Goal: Task Accomplishment & Management: Manage account settings

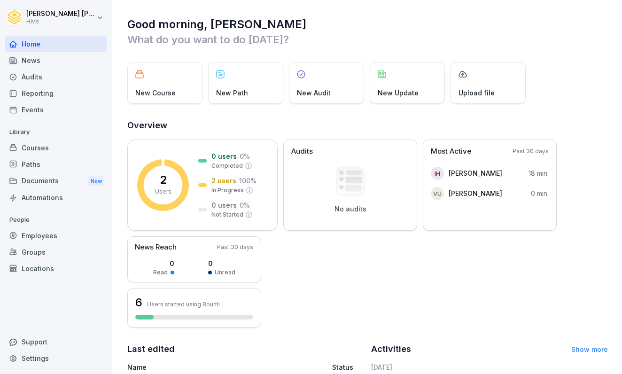
click at [46, 150] on div "Courses" at bounding box center [56, 147] width 102 height 16
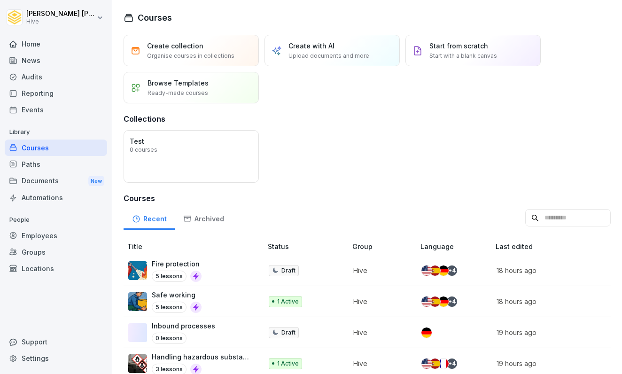
click at [39, 163] on div "Paths" at bounding box center [56, 164] width 102 height 16
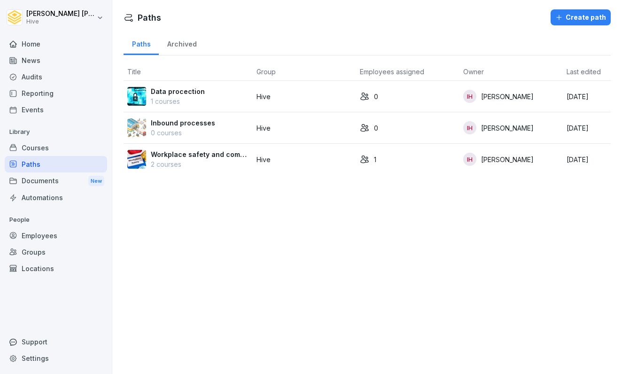
click at [214, 155] on p "Workplace safety and compliance" at bounding box center [200, 154] width 98 height 10
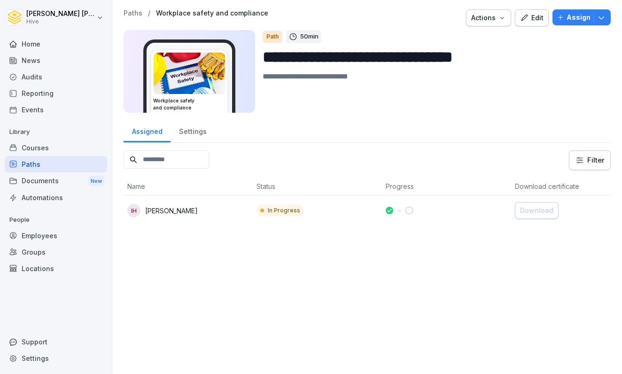
click at [75, 147] on div "Courses" at bounding box center [56, 147] width 102 height 16
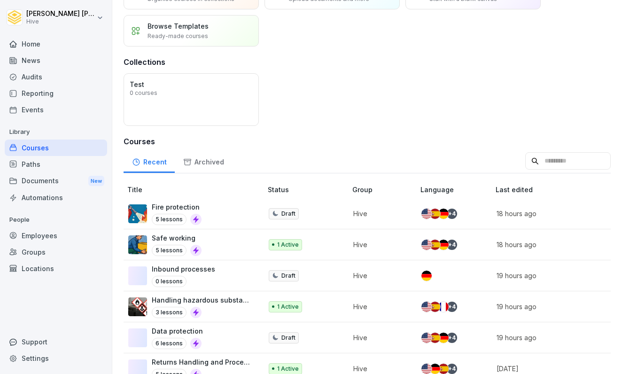
scroll to position [57, 0]
click at [183, 241] on p "Safe working" at bounding box center [177, 237] width 50 height 10
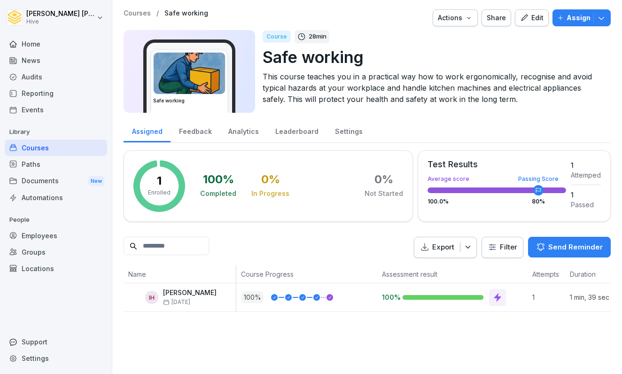
click at [533, 20] on div "Edit" at bounding box center [531, 18] width 23 height 10
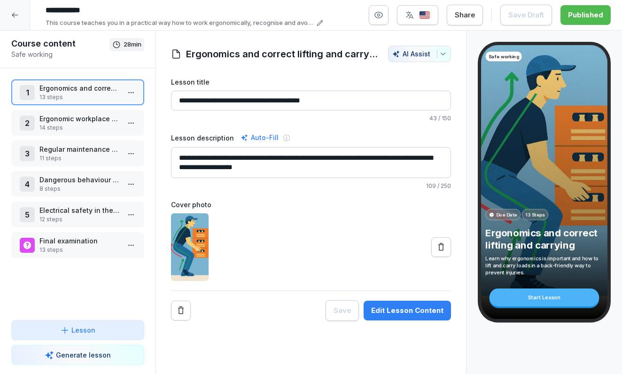
click at [319, 22] on icon at bounding box center [319, 23] width 7 height 7
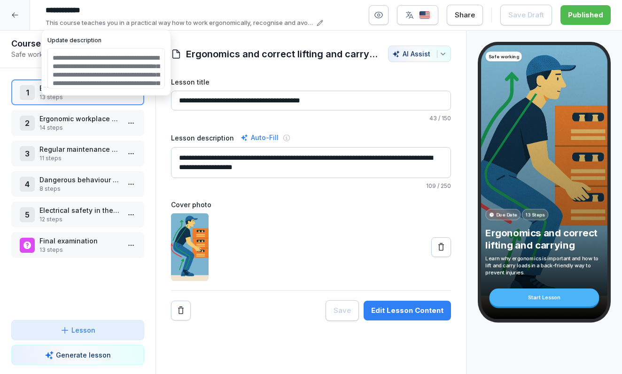
click at [78, 12] on input "**********" at bounding box center [182, 10] width 282 height 16
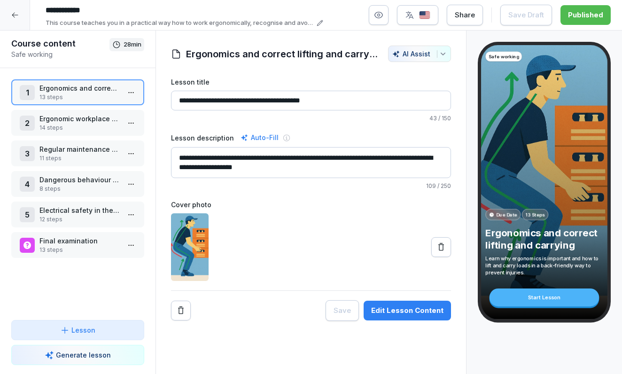
click at [77, 13] on input "**********" at bounding box center [182, 10] width 282 height 16
click at [101, 8] on input "**********" at bounding box center [182, 10] width 282 height 16
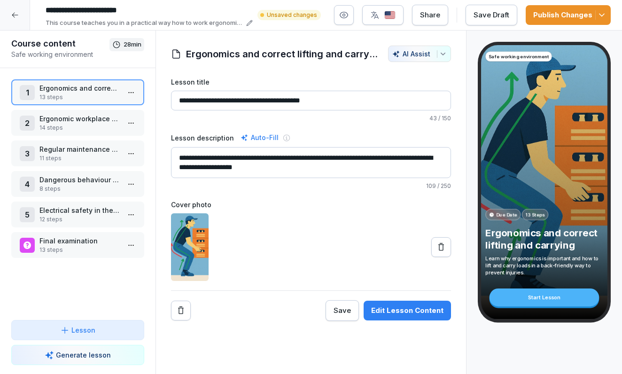
type input "**********"
click at [555, 13] on div "Publish Changes" at bounding box center [568, 15] width 70 height 10
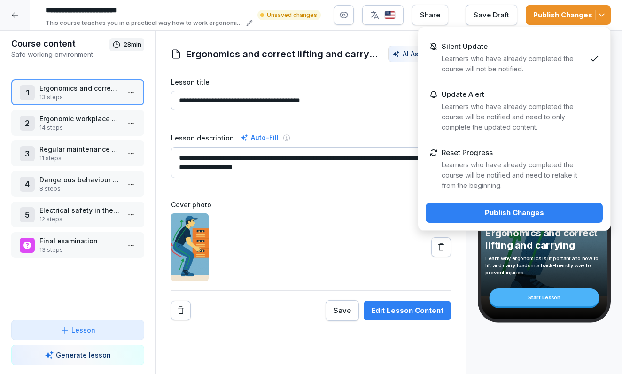
click at [514, 210] on div "Publish Changes" at bounding box center [514, 213] width 162 height 10
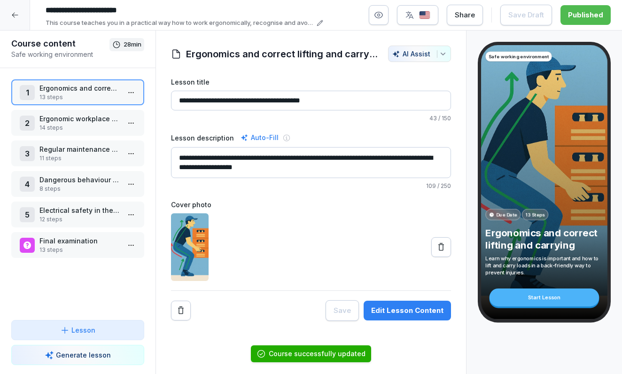
click at [17, 15] on icon at bounding box center [15, 15] width 6 height 5
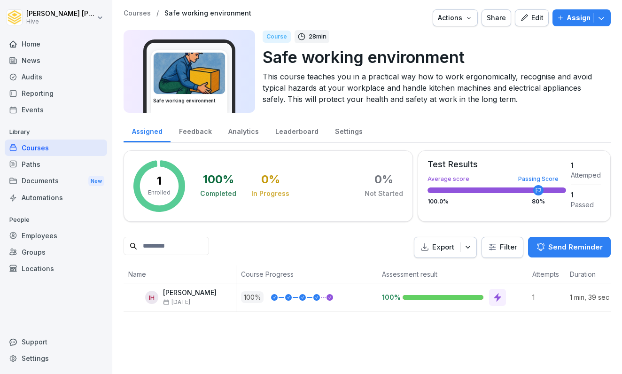
click at [214, 294] on p "[PERSON_NAME]" at bounding box center [190, 293] width 54 height 8
click at [552, 303] on div "1" at bounding box center [546, 297] width 38 height 28
click at [493, 294] on icon at bounding box center [497, 297] width 9 height 9
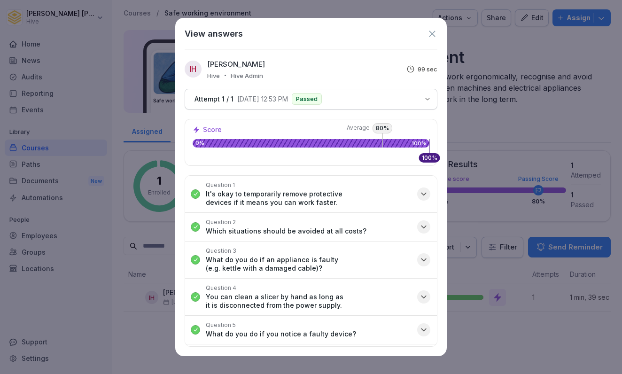
click at [434, 31] on icon at bounding box center [432, 34] width 6 height 6
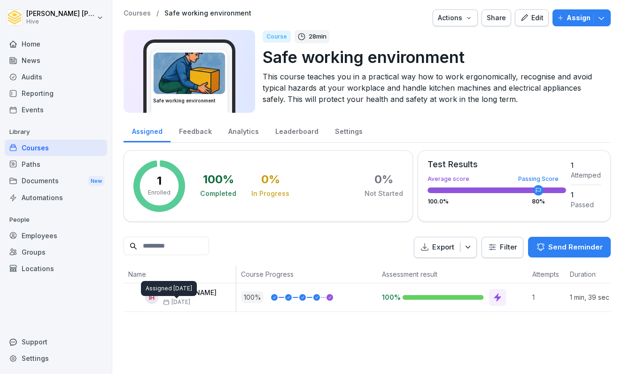
click at [167, 303] on icon at bounding box center [166, 302] width 7 height 7
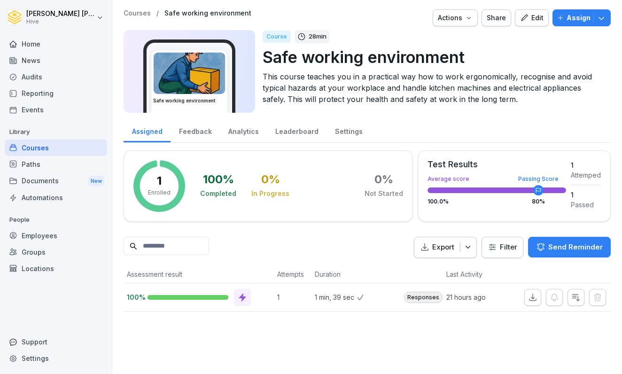
scroll to position [0, 255]
click at [537, 19] on div "Edit" at bounding box center [531, 18] width 23 height 10
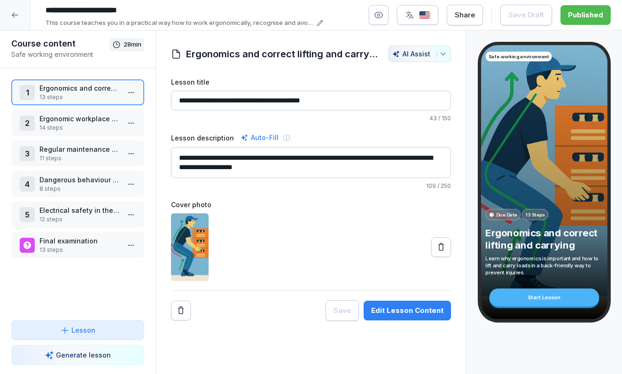
click at [168, 13] on input "**********" at bounding box center [182, 10] width 282 height 16
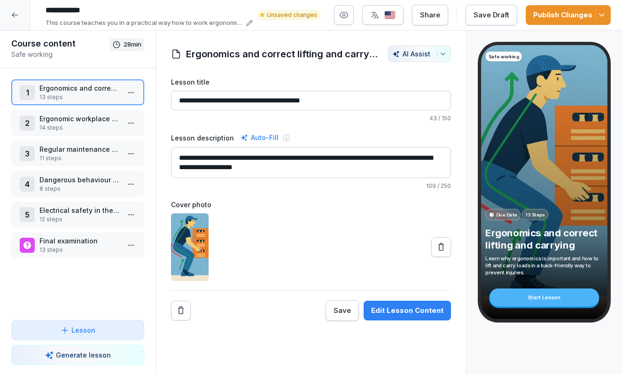
type input "**********"
click at [547, 15] on div "Publish Changes" at bounding box center [568, 15] width 70 height 10
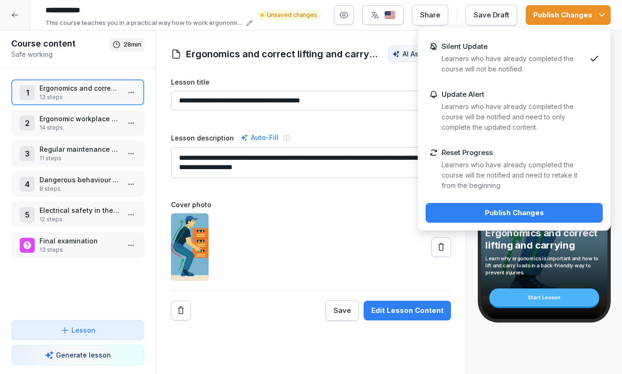
click at [506, 217] on div "Publish Changes" at bounding box center [514, 213] width 162 height 10
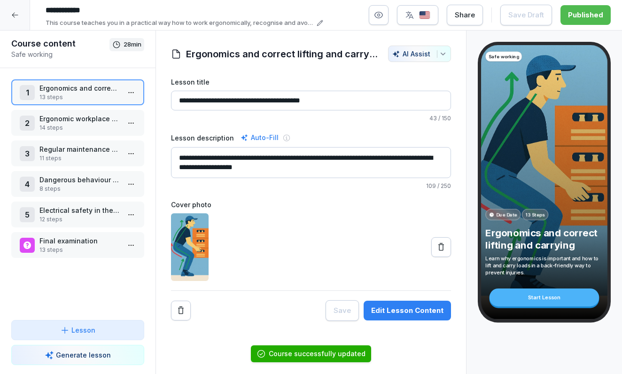
click at [128, 92] on html "**********" at bounding box center [311, 187] width 622 height 374
click at [109, 106] on div "Edit steps" at bounding box center [96, 110] width 80 height 17
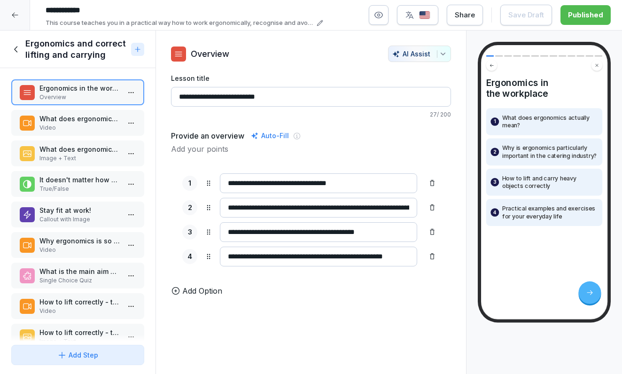
click at [129, 97] on html "**********" at bounding box center [311, 187] width 622 height 374
click at [130, 94] on html "**********" at bounding box center [311, 187] width 622 height 374
click at [99, 124] on p "Video" at bounding box center [79, 127] width 80 height 8
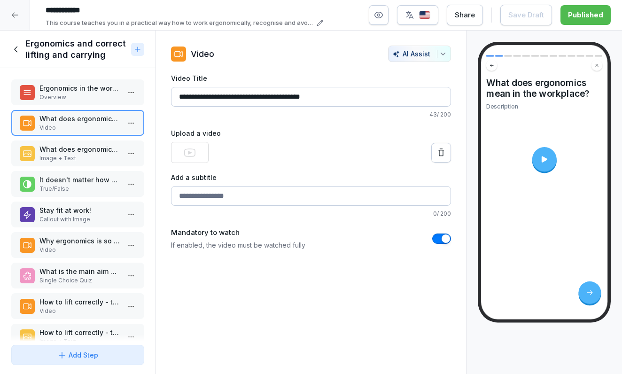
click at [539, 155] on div at bounding box center [544, 159] width 24 height 24
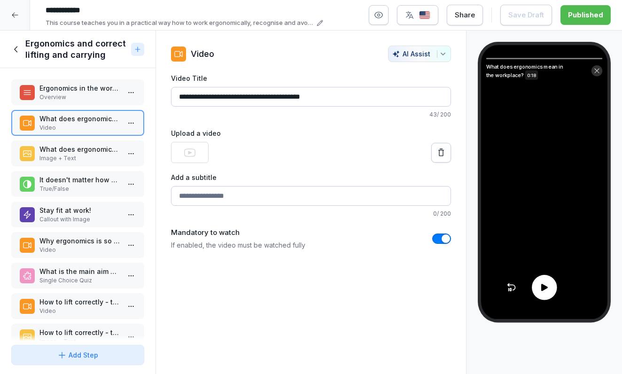
click at [541, 286] on icon at bounding box center [544, 287] width 7 height 7
click at [84, 153] on p "What does ergonomics mean in the workplace?" at bounding box center [79, 149] width 80 height 10
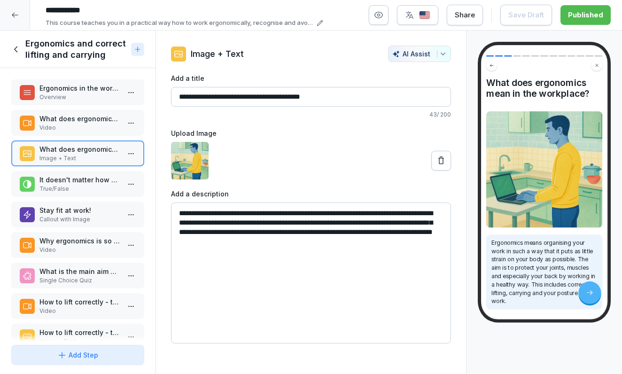
click at [79, 172] on div "It doesn't matter how close you hold a crate of drinks to your body when carryi…" at bounding box center [77, 184] width 133 height 26
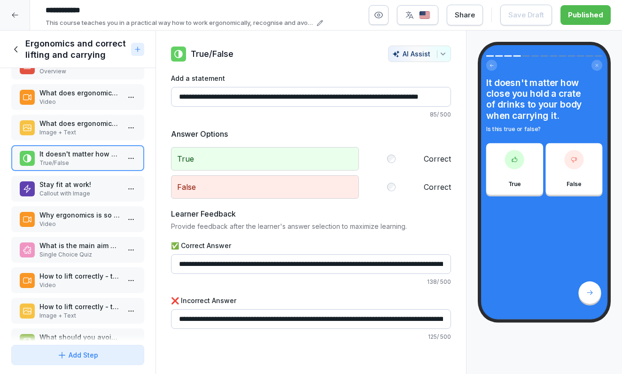
scroll to position [30, 0]
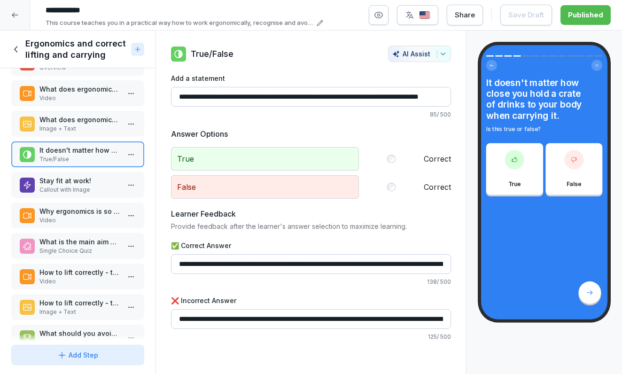
click at [69, 181] on p "Stay fit at work!" at bounding box center [79, 181] width 80 height 10
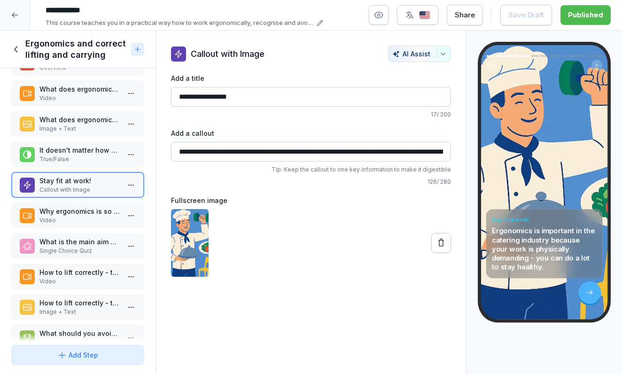
click at [64, 215] on p "Why ergonomics is so important, especially in the catering industry" at bounding box center [79, 211] width 80 height 10
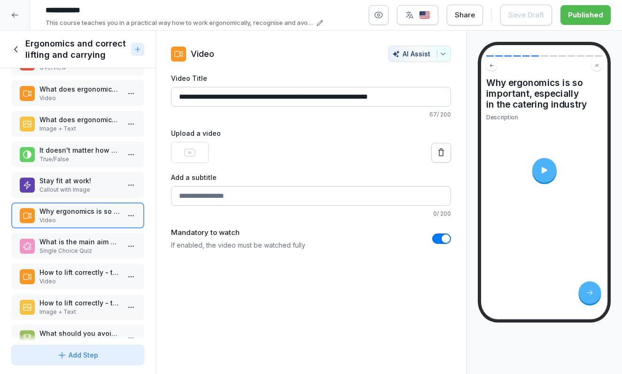
click at [553, 170] on div at bounding box center [544, 170] width 24 height 24
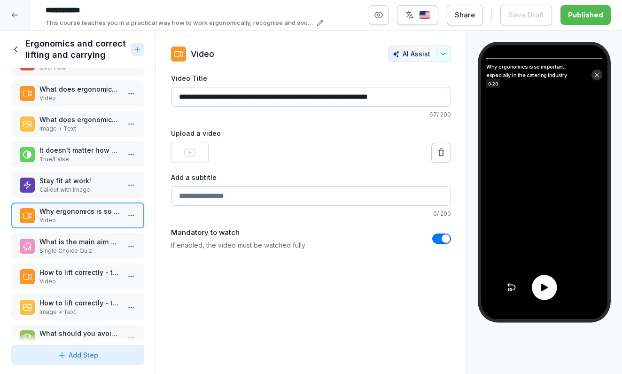
click at [540, 293] on div at bounding box center [544, 287] width 25 height 25
click at [101, 246] on p "What is the main aim of ergonomics in the workplace?" at bounding box center [79, 242] width 80 height 10
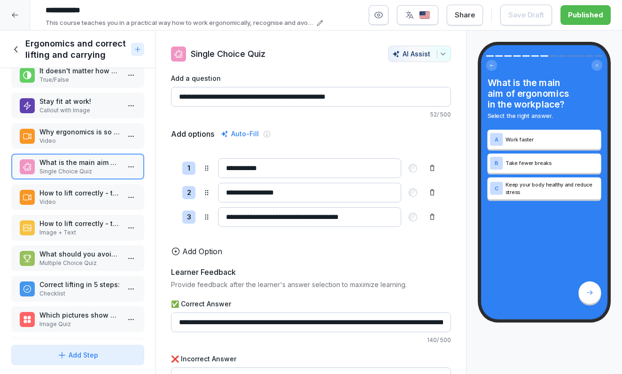
scroll to position [116, 0]
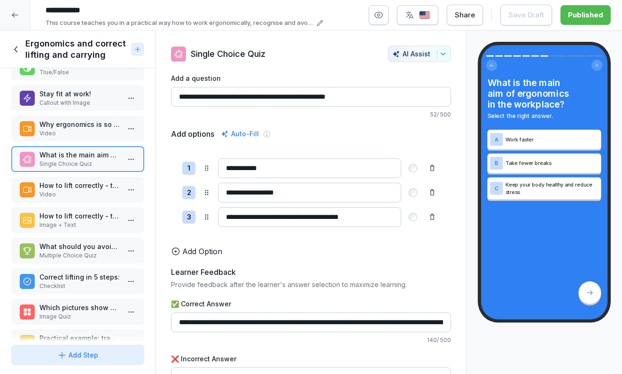
click at [81, 190] on p "How to lift correctly - technique to protect your back" at bounding box center [79, 185] width 80 height 10
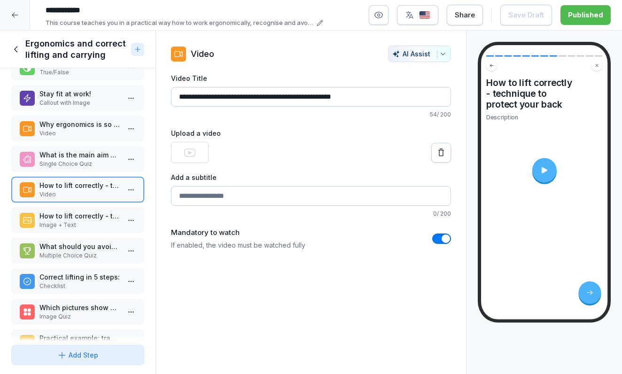
click at [546, 178] on div at bounding box center [544, 170] width 24 height 24
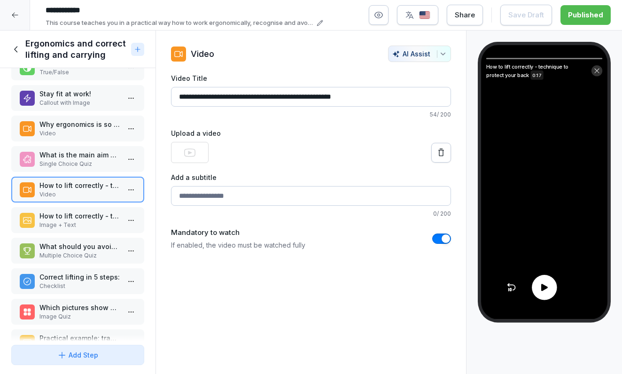
click at [545, 289] on icon at bounding box center [544, 287] width 7 height 7
click at [79, 225] on p "Image + Text" at bounding box center [79, 225] width 80 height 8
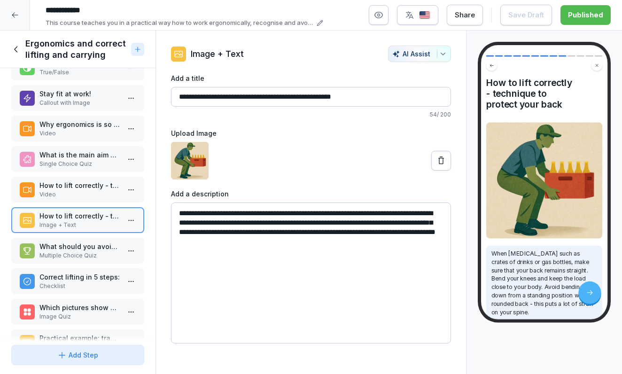
click at [77, 247] on p "What should you avoid at all costs when lifting heavy loads?" at bounding box center [79, 246] width 80 height 10
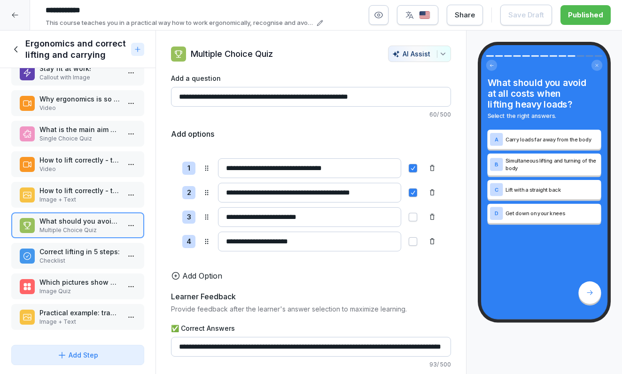
scroll to position [142, 0]
click at [68, 252] on p "Correct lifting in 5 steps:" at bounding box center [79, 252] width 80 height 10
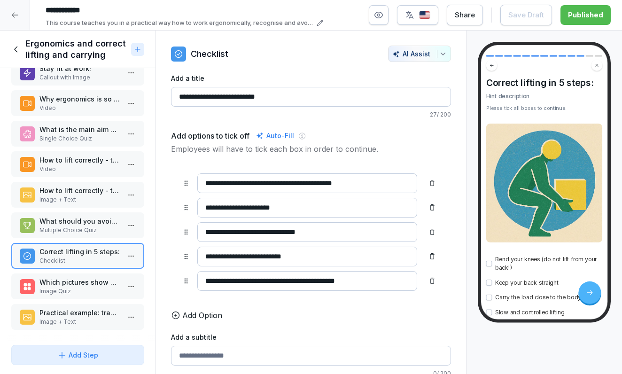
click at [70, 289] on p "Image Quiz" at bounding box center [79, 291] width 80 height 8
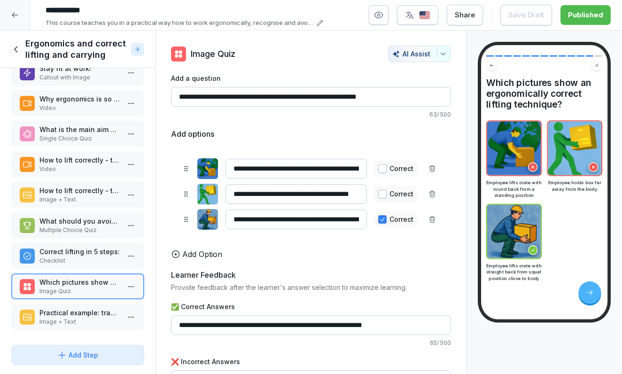
click at [77, 314] on p "Practical example: transporting crates of drinks safely" at bounding box center [79, 313] width 80 height 10
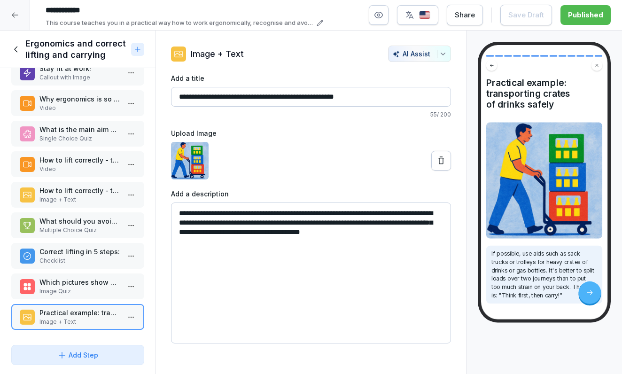
click at [19, 51] on icon at bounding box center [16, 49] width 10 height 10
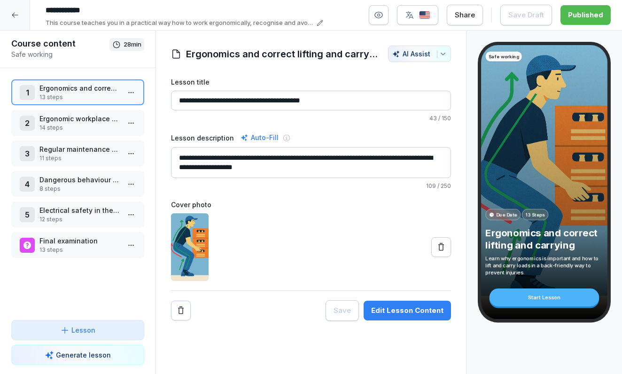
click at [50, 116] on p "Ergonomic workplace design and prevention of muscle and joint complaints" at bounding box center [79, 119] width 80 height 10
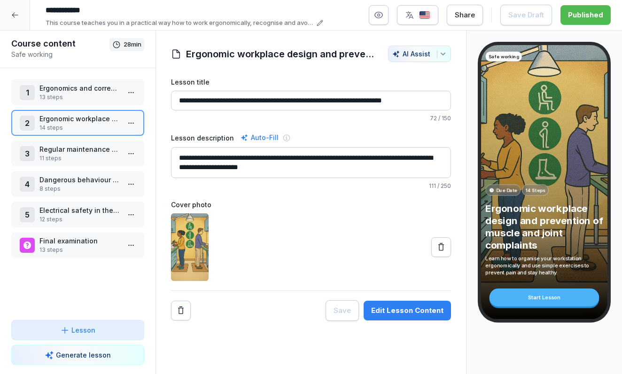
click at [131, 124] on html "**********" at bounding box center [311, 187] width 622 height 374
click at [111, 140] on div "Edit steps" at bounding box center [96, 141] width 80 height 17
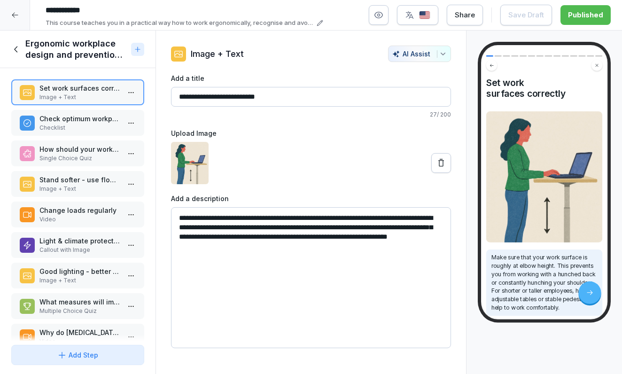
click at [95, 116] on p "Check optimum workplace design:" at bounding box center [79, 119] width 80 height 10
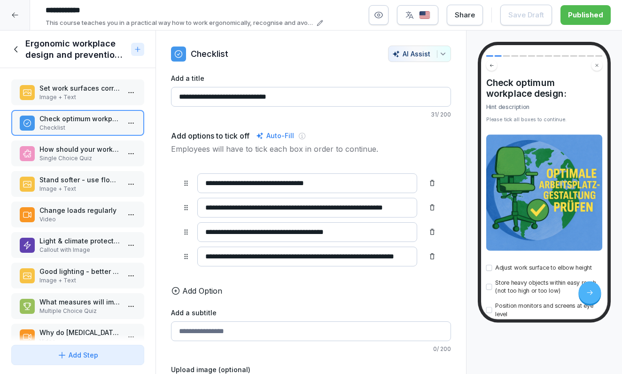
click at [88, 139] on div "Set work surfaces correctly Image + Text Check optimum workplace design: Checkl…" at bounding box center [77, 204] width 155 height 273
click at [85, 152] on p "How should your work surface ideally be set up?" at bounding box center [79, 149] width 80 height 10
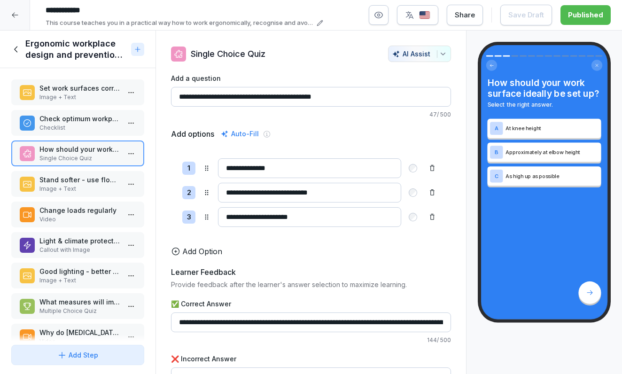
click at [80, 178] on p "Stand softer - use floor mats" at bounding box center [79, 180] width 80 height 10
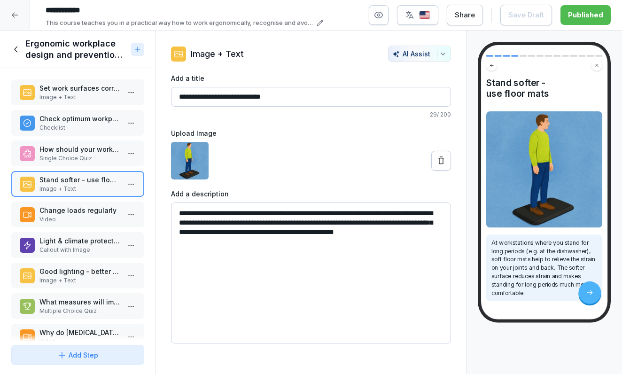
click at [79, 212] on p "Change loads regularly" at bounding box center [79, 210] width 80 height 10
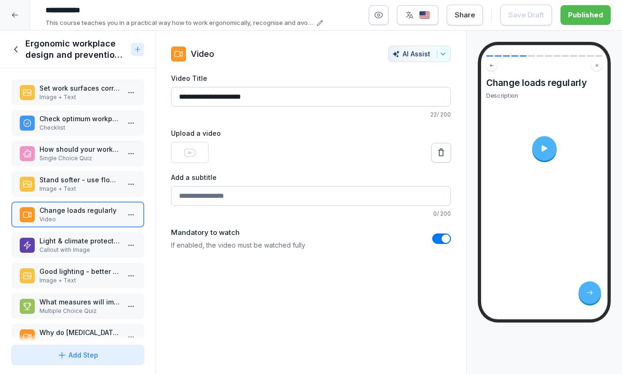
scroll to position [23, 0]
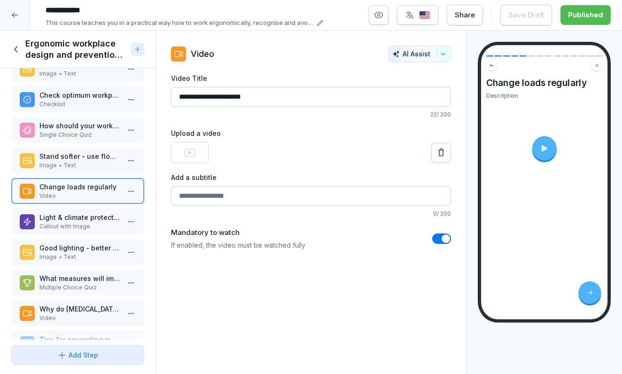
click at [547, 148] on icon at bounding box center [544, 148] width 9 height 9
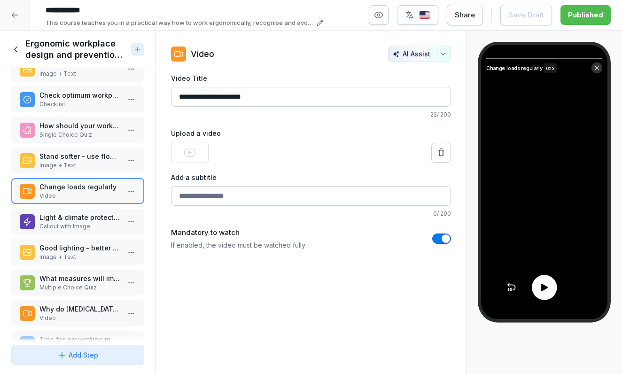
click at [541, 288] on icon at bounding box center [544, 287] width 7 height 7
click at [71, 219] on p "Light & climate protect you!" at bounding box center [79, 217] width 80 height 10
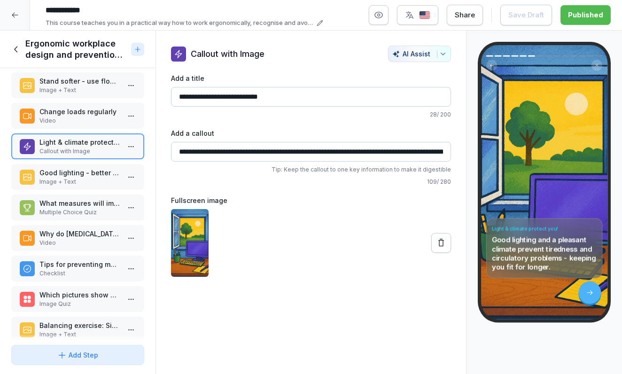
scroll to position [102, 0]
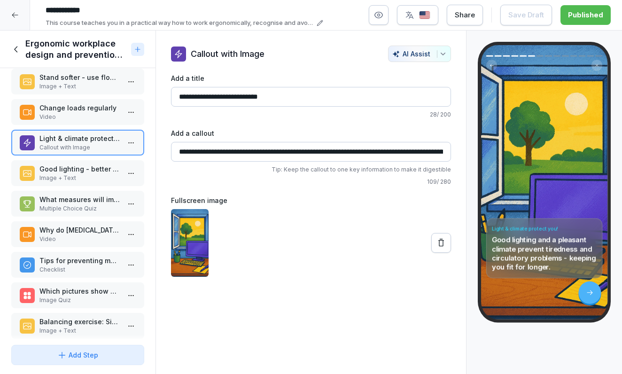
click at [66, 175] on p "Image + Text" at bounding box center [79, 178] width 80 height 8
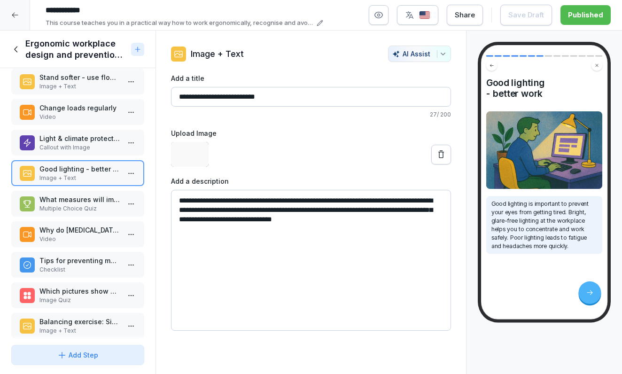
click at [63, 203] on p "What measures will improve your ergonomics and health at work?" at bounding box center [79, 199] width 80 height 10
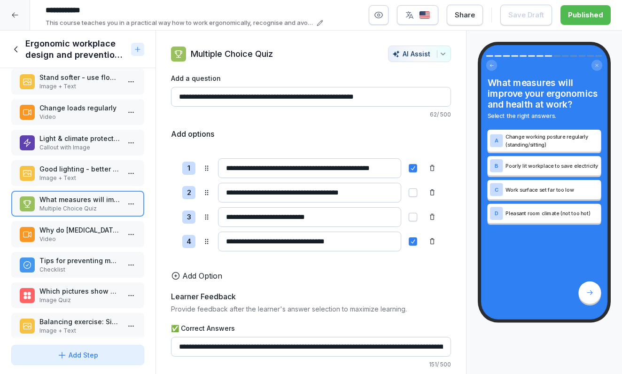
click at [62, 237] on p "Video" at bounding box center [79, 239] width 80 height 8
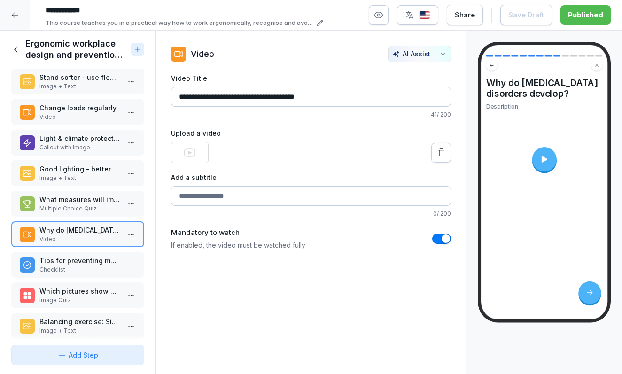
scroll to position [136, 0]
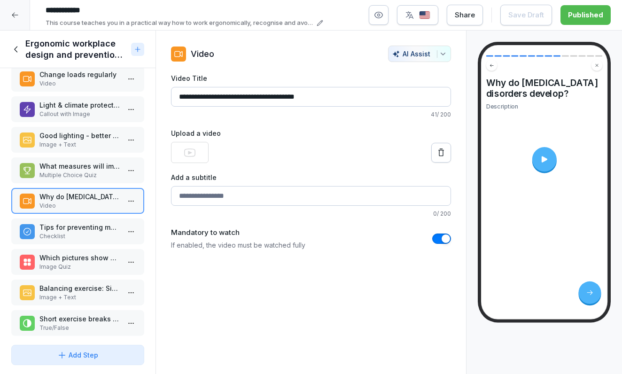
click at [540, 166] on div at bounding box center [544, 159] width 24 height 24
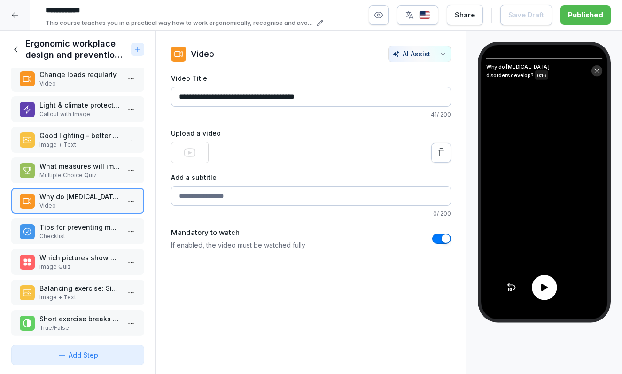
click at [543, 292] on icon at bounding box center [544, 287] width 10 height 10
click at [80, 234] on p "Checklist" at bounding box center [79, 236] width 80 height 8
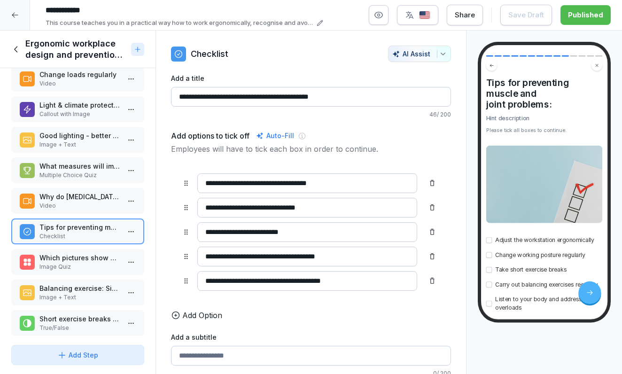
click at [81, 268] on p "Image Quiz" at bounding box center [79, 266] width 80 height 8
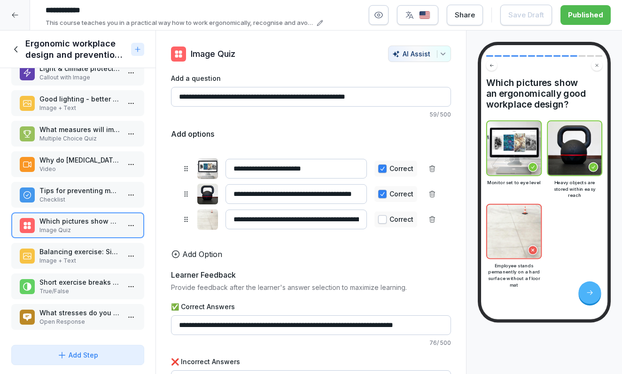
scroll to position [172, 0]
click at [85, 251] on p "Balancing exercise: Simple back stretching" at bounding box center [79, 252] width 80 height 10
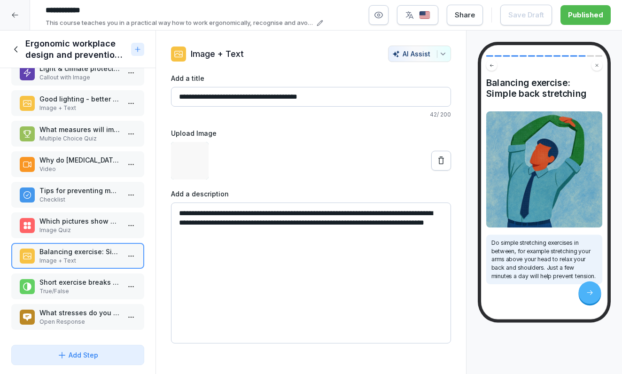
click at [88, 286] on p "Short exercise breaks help you to prevent muscle and joint pain." at bounding box center [79, 282] width 80 height 10
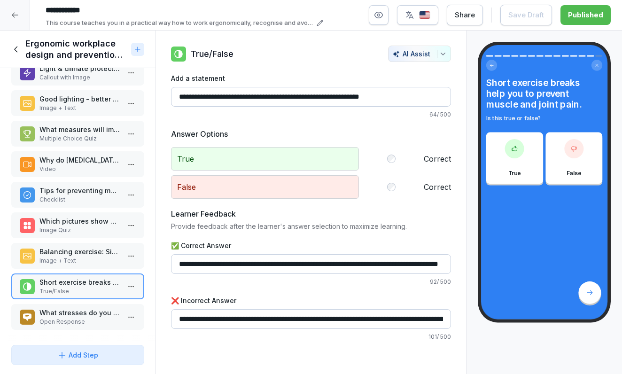
click at [80, 314] on p "What stresses do you personally notice particularly strongly in your daily work…" at bounding box center [79, 313] width 80 height 10
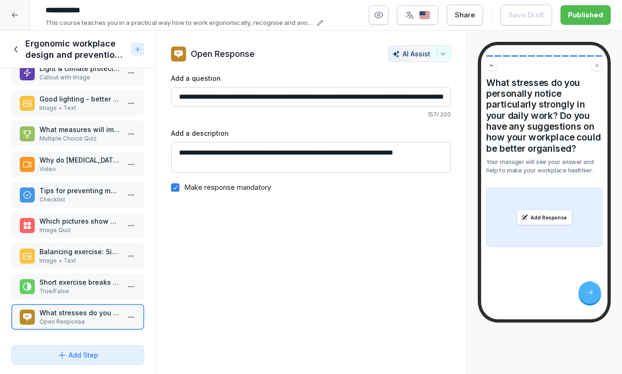
click at [17, 47] on icon at bounding box center [16, 49] width 10 height 10
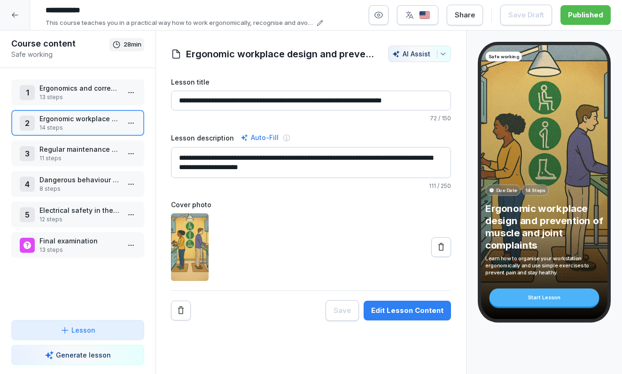
click at [55, 155] on p "11 steps" at bounding box center [79, 158] width 80 height 8
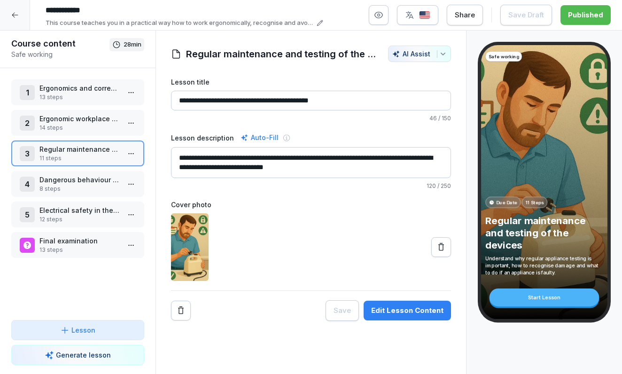
click at [134, 154] on html "**********" at bounding box center [311, 187] width 622 height 374
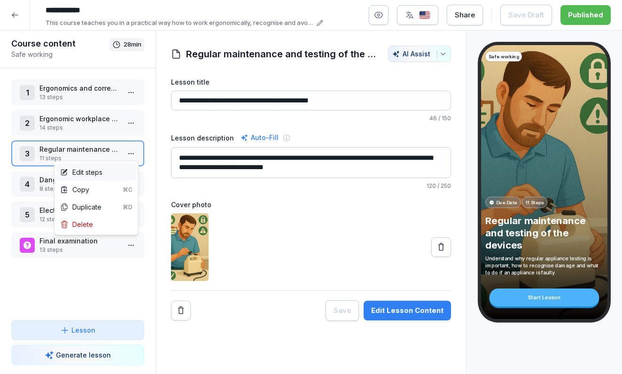
click at [118, 171] on div "Edit steps" at bounding box center [96, 171] width 80 height 17
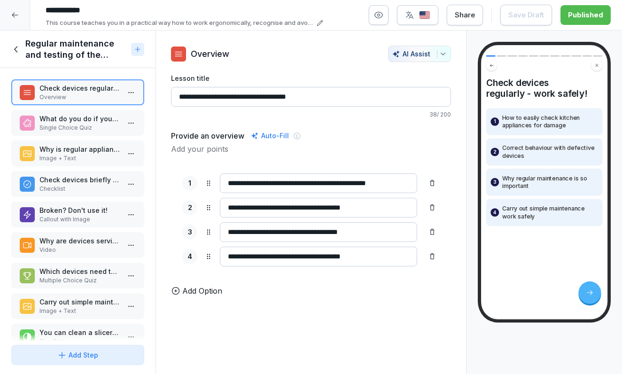
click at [94, 122] on p "What do you do if you notice a faulty device?" at bounding box center [79, 119] width 80 height 10
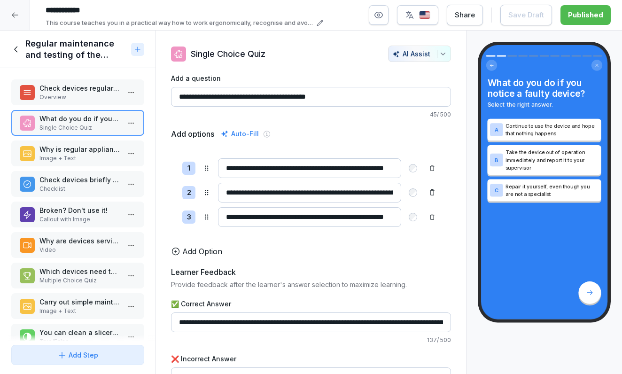
click at [92, 146] on p "Why is regular appliance testing important?" at bounding box center [79, 149] width 80 height 10
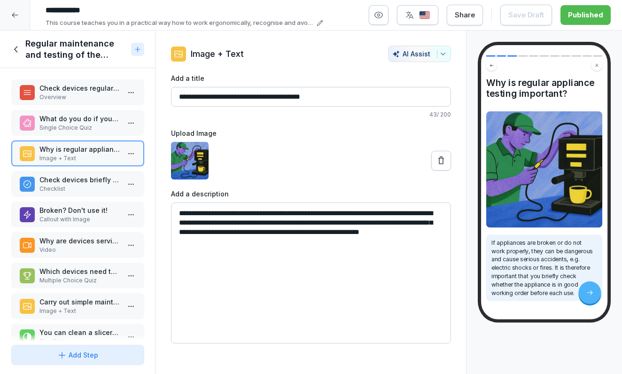
click at [86, 184] on p "Check devices briefly before use:" at bounding box center [79, 180] width 80 height 10
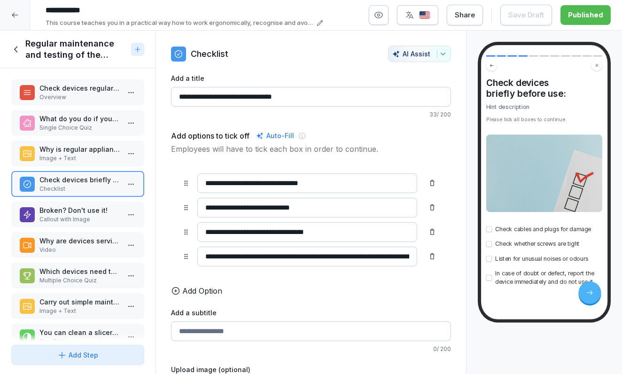
click at [87, 215] on p "Broken? Don't use it!" at bounding box center [79, 210] width 80 height 10
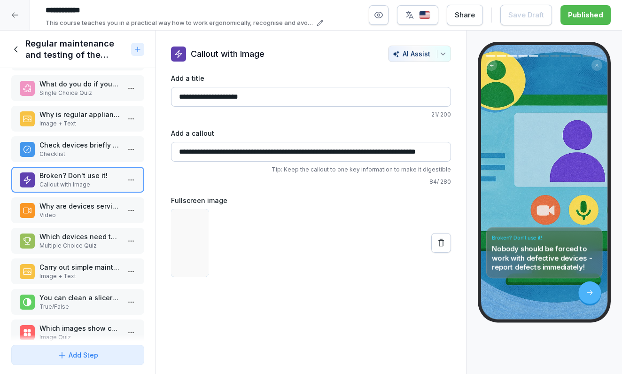
scroll to position [35, 0]
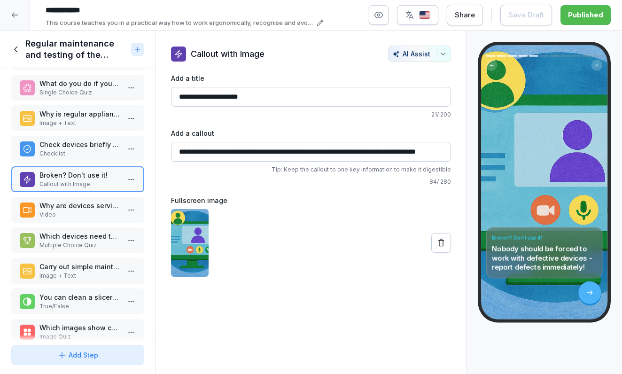
click at [77, 209] on p "Why are devices serviced and tested regularly?" at bounding box center [79, 206] width 80 height 10
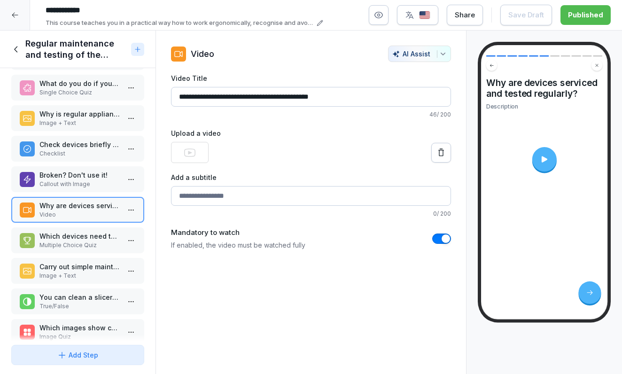
click at [539, 161] on div at bounding box center [544, 159] width 24 height 24
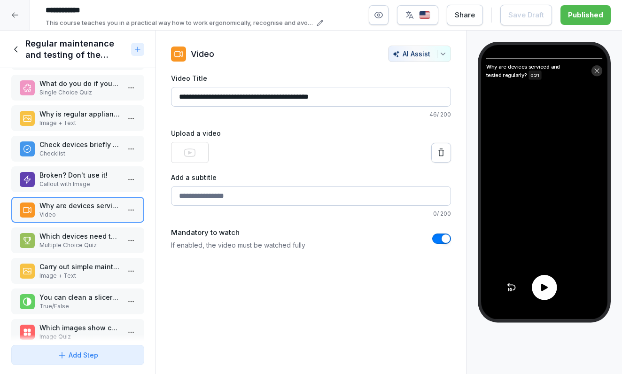
click at [545, 292] on icon at bounding box center [544, 287] width 10 height 10
click at [69, 243] on p "Multiple Choice Quiz" at bounding box center [79, 245] width 80 height 8
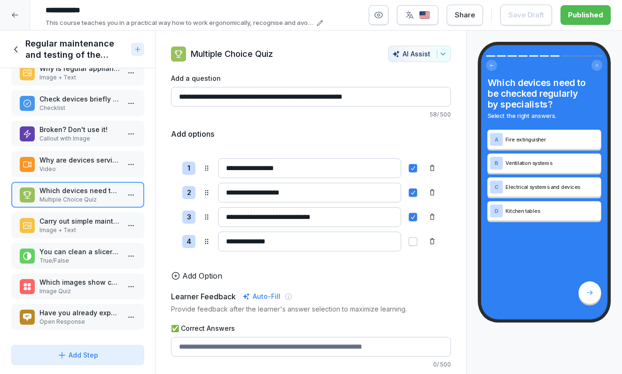
scroll to position [81, 0]
click at [79, 222] on p "Carry out simple maintenance yourself - Clean safely" at bounding box center [79, 221] width 80 height 10
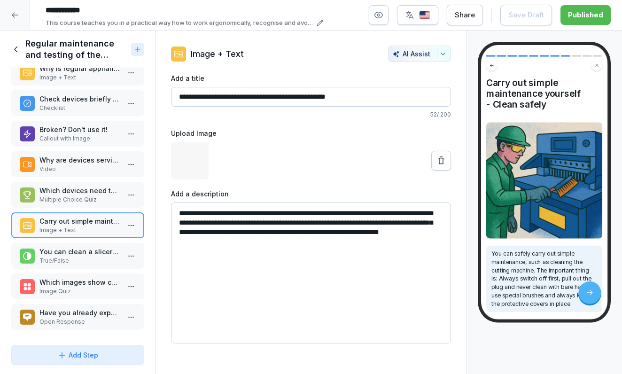
click at [79, 259] on p "True/False" at bounding box center [79, 260] width 80 height 8
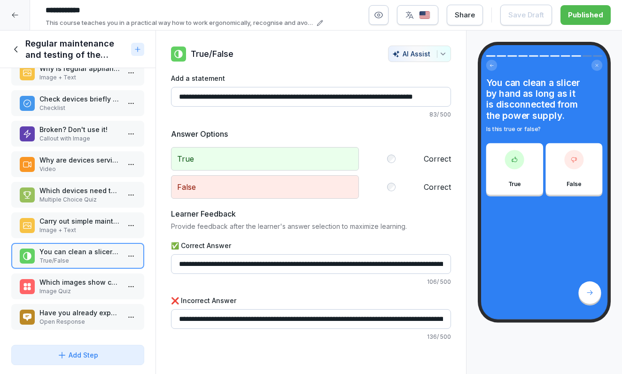
click at [79, 282] on p "Which images show correct behaviour with defective devices?" at bounding box center [79, 282] width 80 height 10
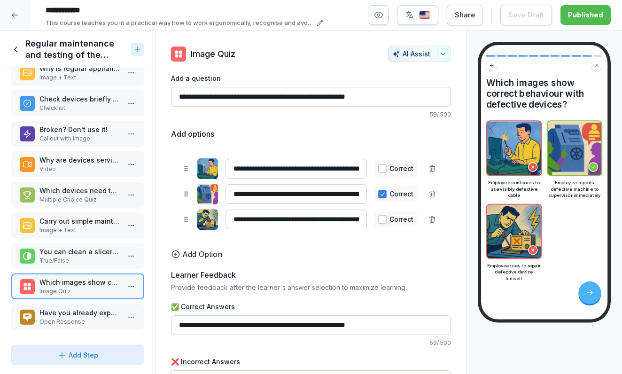
click at [79, 322] on p "Open Response" at bounding box center [79, 321] width 80 height 8
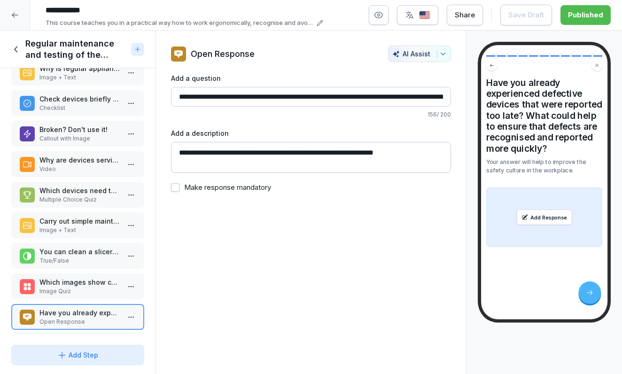
click at [22, 52] on div "Regular maintenance and testing of the devices" at bounding box center [69, 49] width 116 height 23
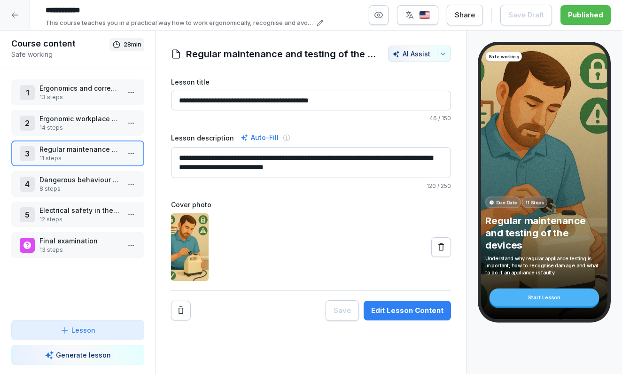
click at [65, 185] on p "8 steps" at bounding box center [79, 189] width 80 height 8
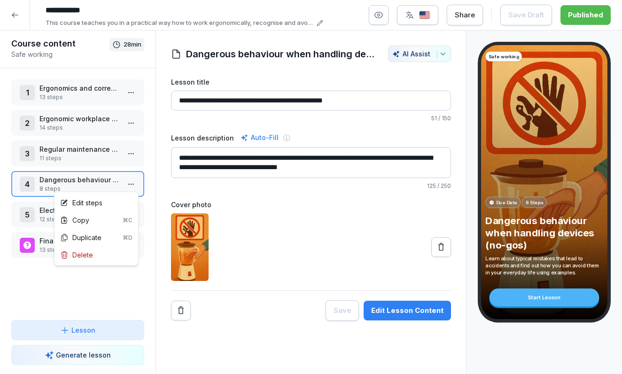
click at [131, 188] on html "**********" at bounding box center [311, 187] width 622 height 374
click at [110, 206] on div "Edit steps" at bounding box center [96, 202] width 80 height 17
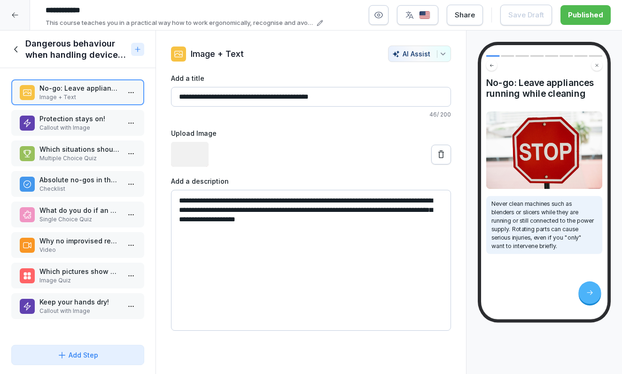
click at [84, 121] on p "Protection stays on!" at bounding box center [79, 119] width 80 height 10
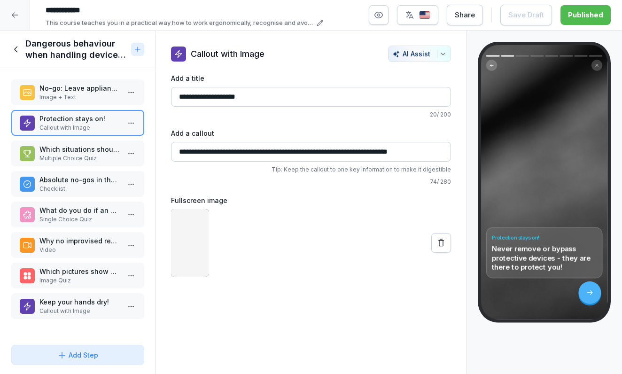
click at [78, 154] on p "Which situations should be avoided at all costs?" at bounding box center [79, 149] width 80 height 10
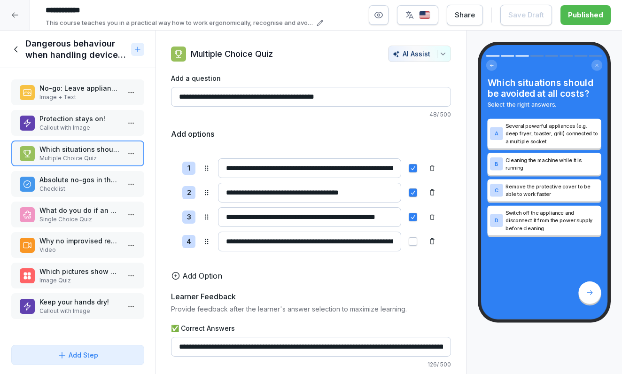
click at [78, 177] on p "Absolute no-gos in the kitchen:" at bounding box center [79, 180] width 80 height 10
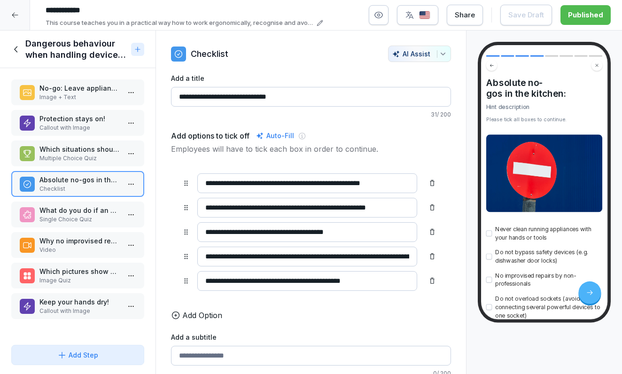
click at [76, 208] on p "What do you do if an appliance is faulty (e.g. kettle with a damaged cable)?" at bounding box center [79, 210] width 80 height 10
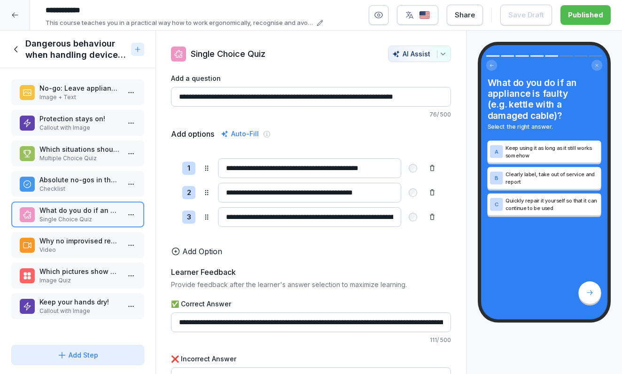
click at [65, 255] on div "Why no improvised repairs? Video" at bounding box center [77, 245] width 133 height 26
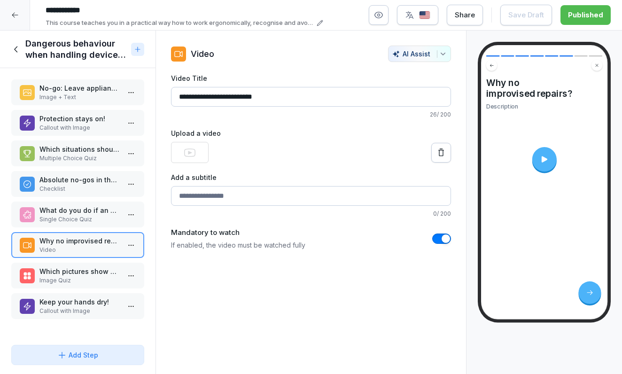
click at [64, 277] on p "Image Quiz" at bounding box center [79, 280] width 80 height 8
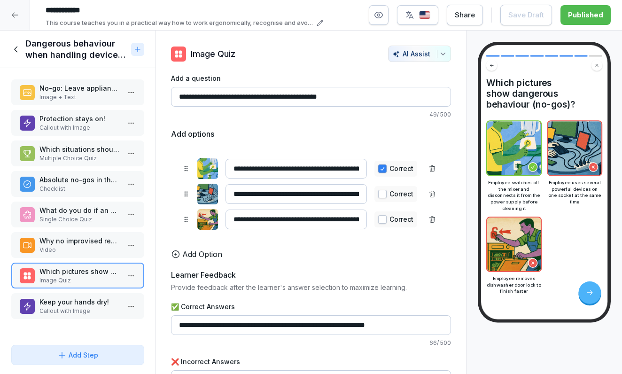
click at [68, 239] on p "Why no improvised repairs?" at bounding box center [79, 241] width 80 height 10
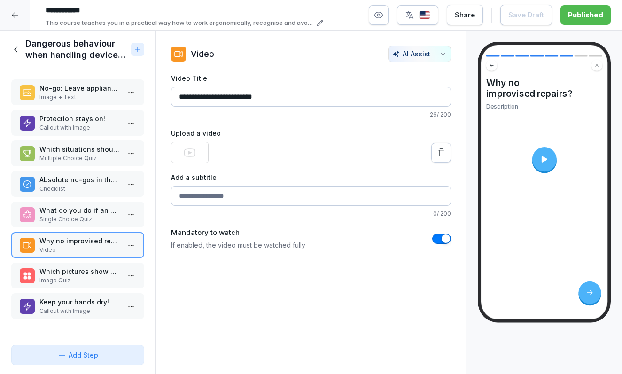
click at [546, 155] on div at bounding box center [544, 159] width 24 height 24
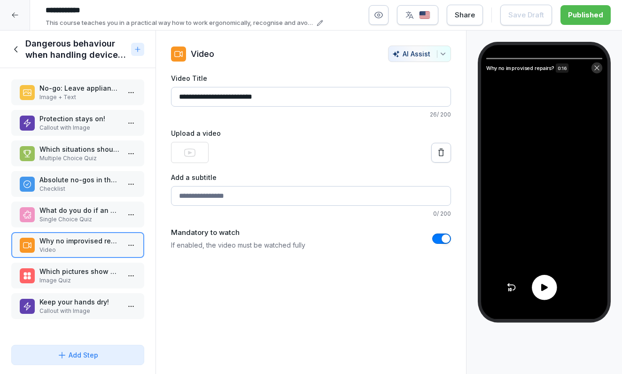
click at [548, 285] on icon at bounding box center [544, 287] width 10 height 10
click at [69, 282] on p "Image Quiz" at bounding box center [79, 280] width 80 height 8
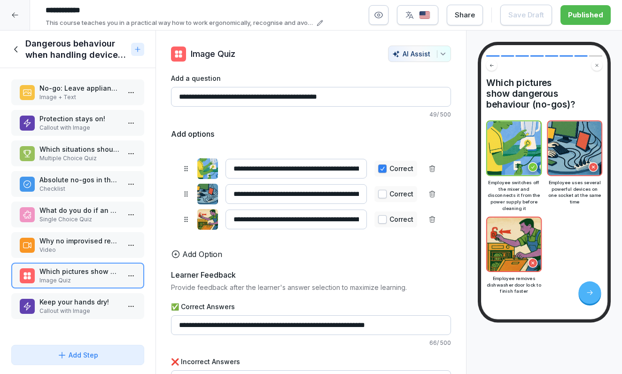
click at [69, 305] on p "Keep your hands dry!" at bounding box center [79, 302] width 80 height 10
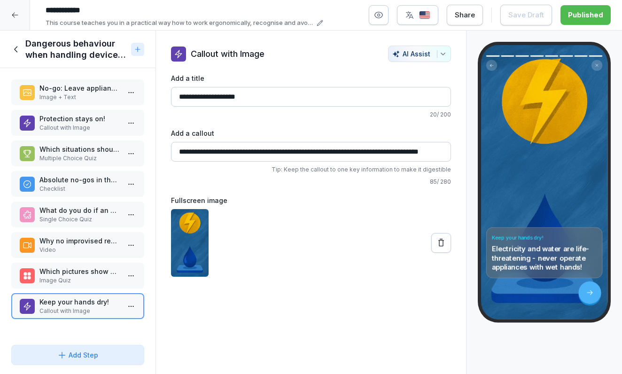
click at [16, 46] on icon at bounding box center [16, 49] width 10 height 10
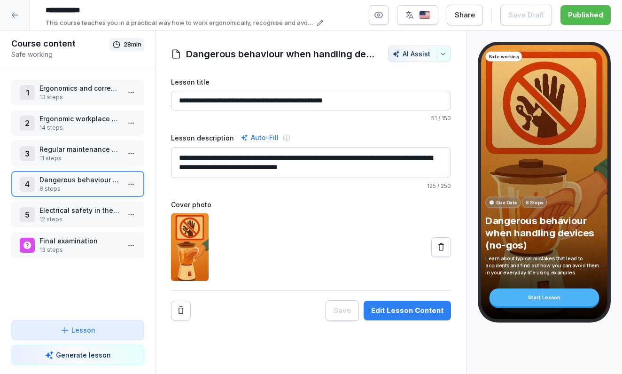
click at [41, 206] on p "Electrical safety in the workplace" at bounding box center [79, 210] width 80 height 10
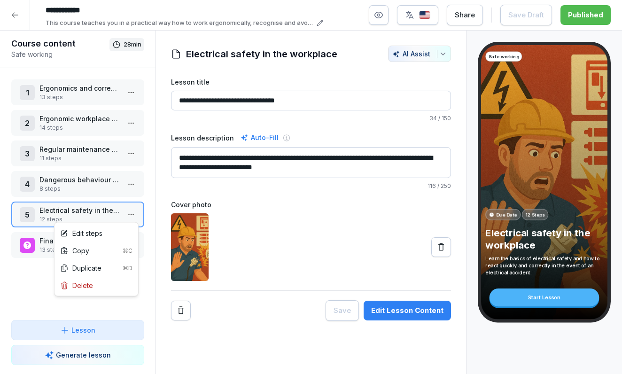
click at [131, 216] on html "**********" at bounding box center [311, 187] width 622 height 374
click at [114, 233] on div "Edit steps" at bounding box center [96, 232] width 80 height 17
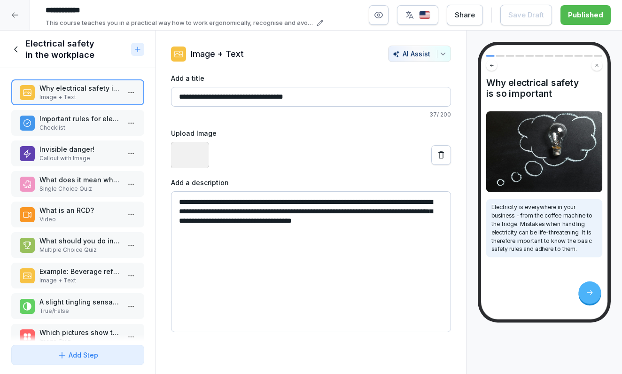
click at [80, 123] on p "Important rules for electrical safety:" at bounding box center [79, 119] width 80 height 10
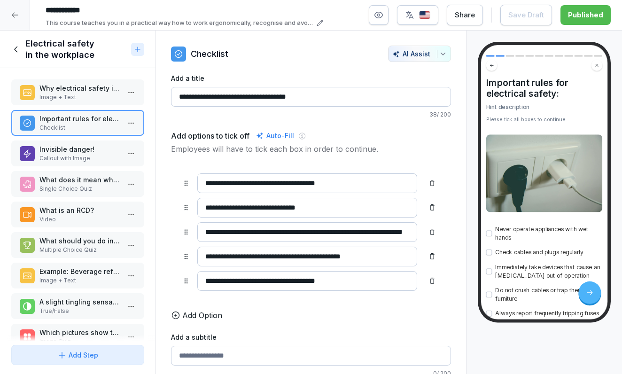
click at [79, 155] on p "Callout with Image" at bounding box center [79, 158] width 80 height 8
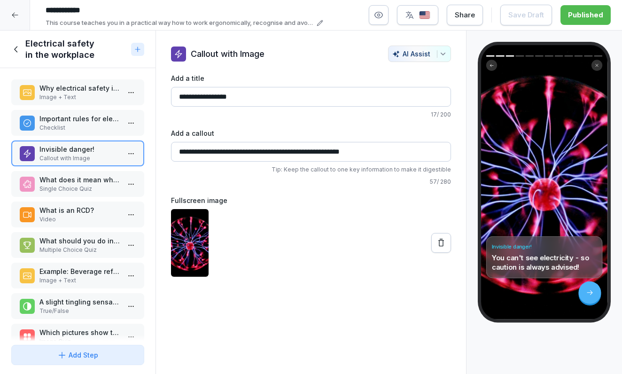
click at [77, 185] on p "Single Choice Quiz" at bounding box center [79, 189] width 80 height 8
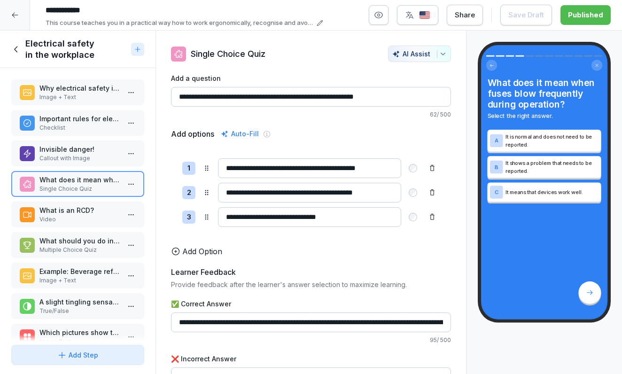
click at [77, 216] on p "Video" at bounding box center [79, 219] width 80 height 8
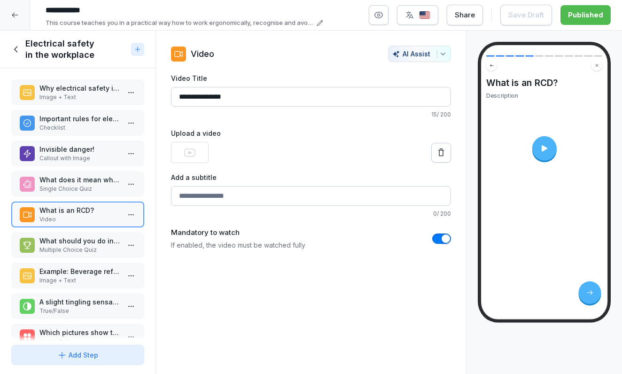
click at [546, 158] on div at bounding box center [544, 148] width 24 height 24
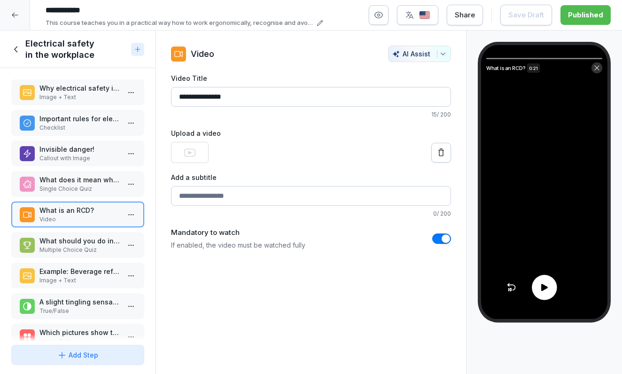
click at [545, 291] on icon at bounding box center [544, 287] width 10 height 10
click at [68, 247] on p "Multiple Choice Quiz" at bounding box center [79, 250] width 80 height 8
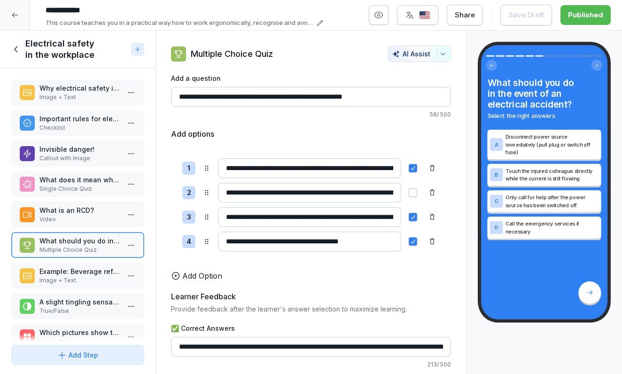
click at [68, 275] on p "Example: Beverage refrigerator with defect" at bounding box center [79, 271] width 80 height 10
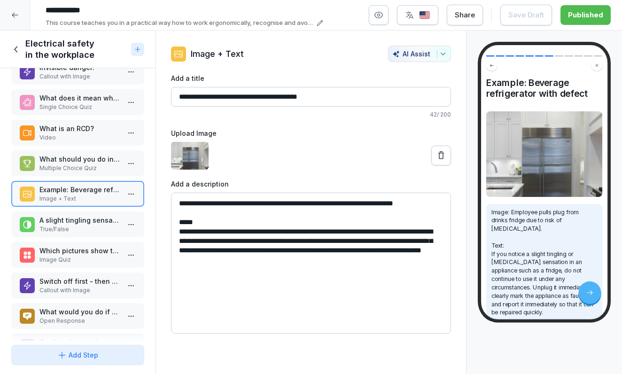
scroll to position [103, 0]
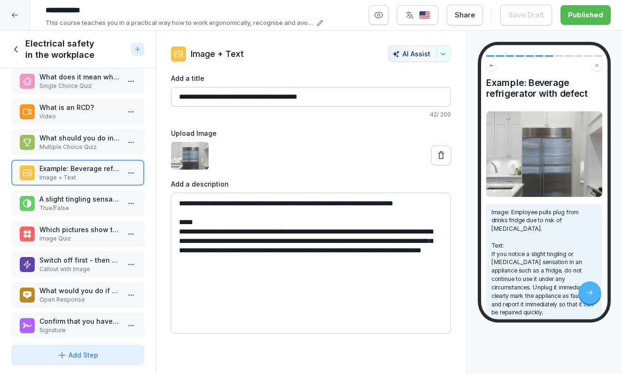
click at [76, 215] on div "A slight tingling sensation on electrical appliances is harmless and does not n…" at bounding box center [77, 203] width 133 height 26
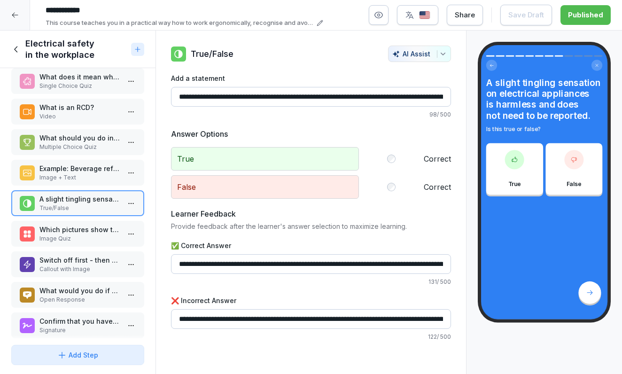
click at [73, 233] on p "Which pictures show the correct behaviour in the event of electrical hazards?" at bounding box center [79, 229] width 80 height 10
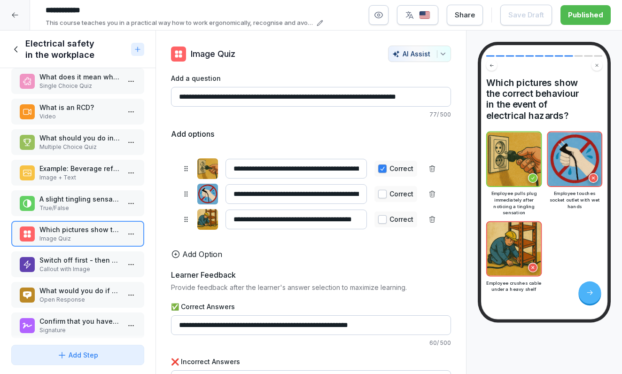
click at [82, 263] on p "Switch off first - then help!" at bounding box center [79, 260] width 80 height 10
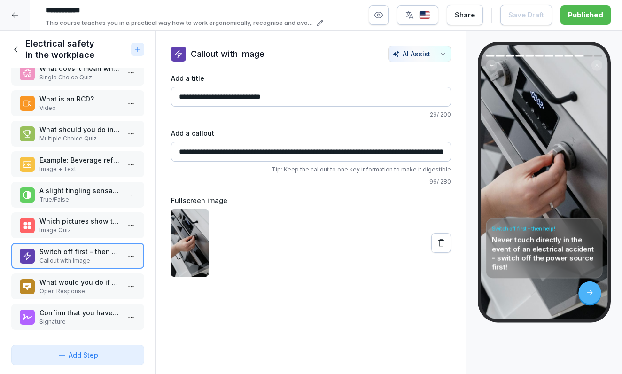
scroll to position [111, 0]
click at [76, 264] on p "Callout with Image" at bounding box center [79, 260] width 80 height 8
click at [73, 284] on p "What would you do if you realised that an appliance was faulty but urgently nee…" at bounding box center [79, 282] width 80 height 10
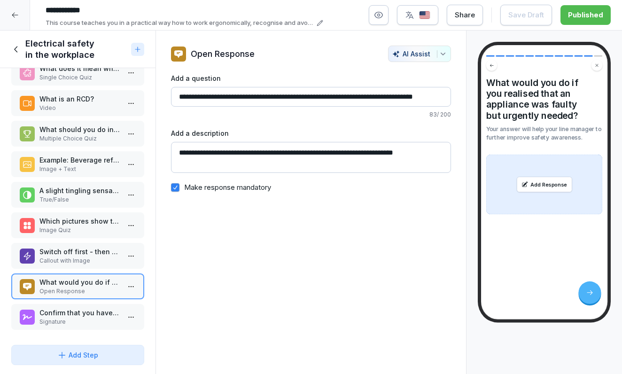
click at [70, 316] on p "Confirm that you have read and understood the content of the training course." at bounding box center [79, 313] width 80 height 10
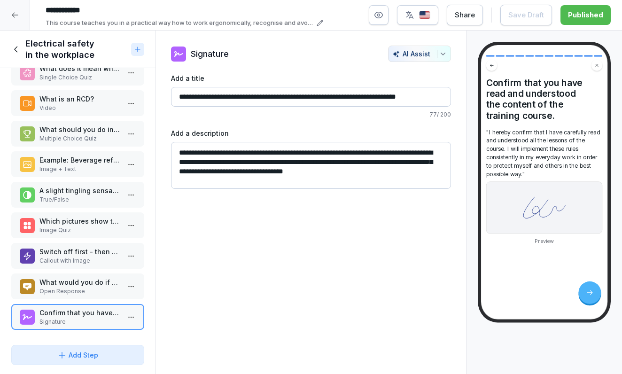
click at [23, 50] on div "Electrical safety in the workplace" at bounding box center [69, 49] width 116 height 23
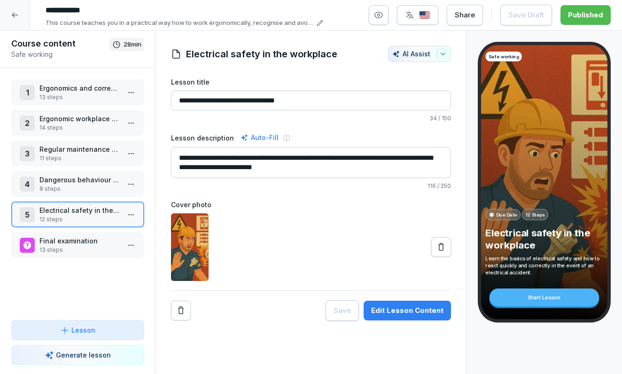
click at [63, 240] on p "Final examination" at bounding box center [79, 241] width 80 height 10
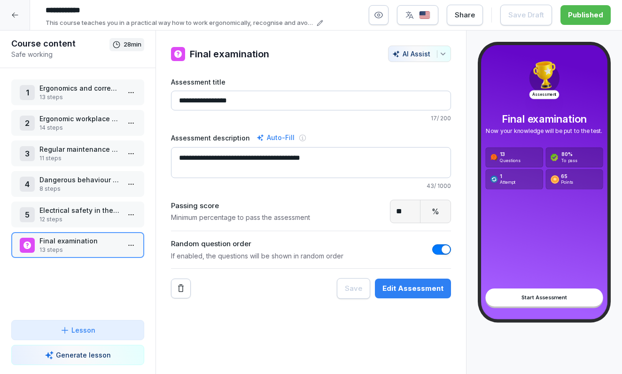
click at [524, 294] on div "Start Assessment" at bounding box center [543, 297] width 117 height 18
click at [404, 285] on div "Edit Assessment" at bounding box center [412, 288] width 61 height 10
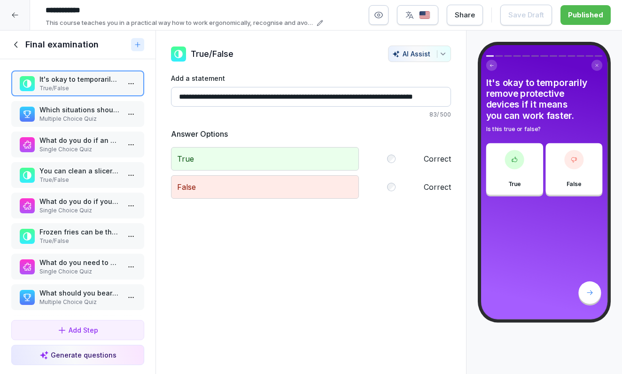
click at [93, 123] on p "Multiple Choice Quiz" at bounding box center [79, 119] width 80 height 8
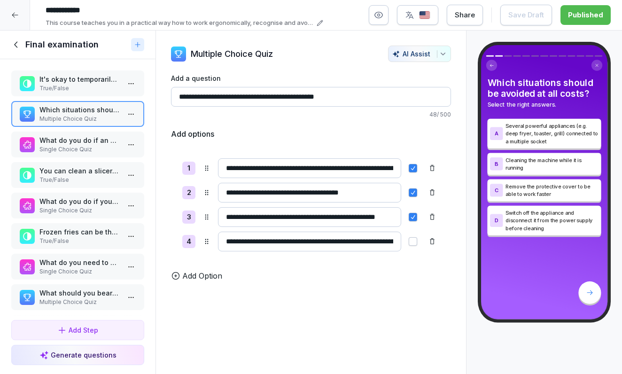
click at [92, 144] on div "What do you do if an appliance is faulty (e.g. kettle with a damaged cable)? Si…" at bounding box center [77, 144] width 133 height 26
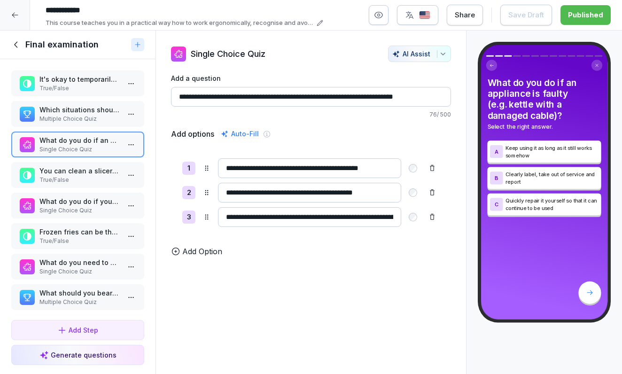
click at [88, 170] on div "It's okay to temporarily remove protective devices if it means you can work fas…" at bounding box center [77, 187] width 155 height 257
click at [87, 176] on p "You can clean a slicer by hand as long as it is disconnected from the power sup…" at bounding box center [79, 171] width 80 height 10
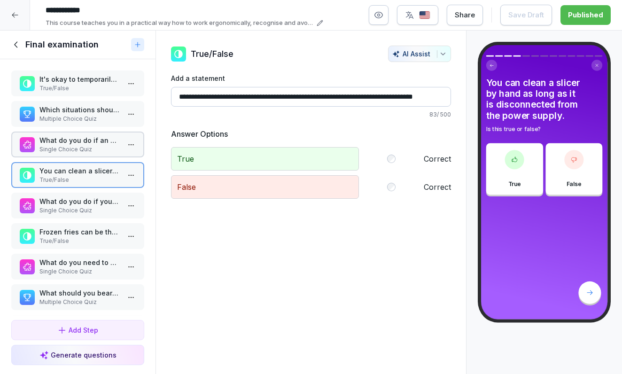
click at [86, 206] on p "What do you do if you notice a faulty device?" at bounding box center [79, 201] width 80 height 10
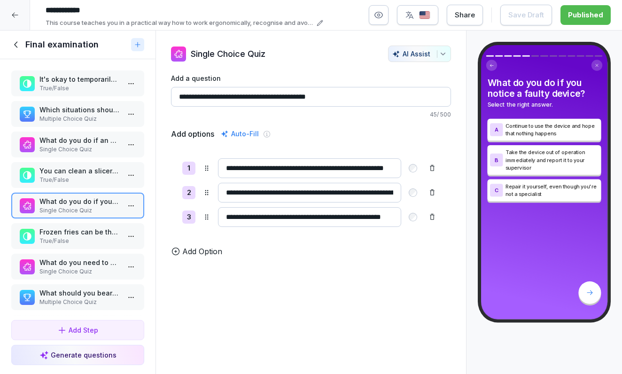
click at [86, 237] on p "Frozen fries can be thrown directly into the hot frying oil without hesitation." at bounding box center [79, 232] width 80 height 10
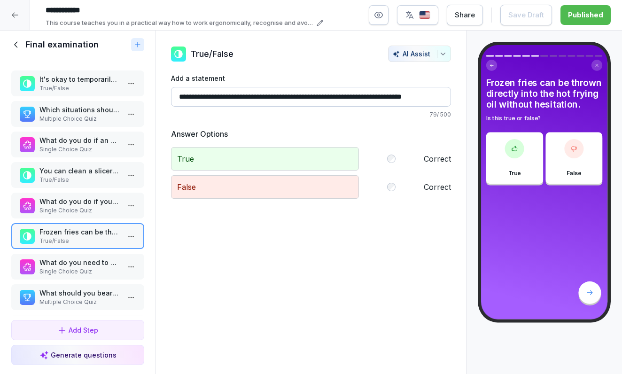
click at [86, 261] on div "It's okay to temporarily remove protective devices if it means you can work fas…" at bounding box center [77, 187] width 155 height 257
click at [86, 267] on p "What do you need to do before cleaning a slicer?" at bounding box center [79, 262] width 80 height 10
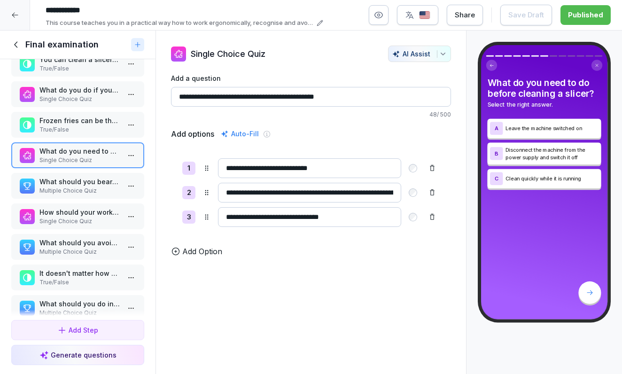
scroll to position [128, 0]
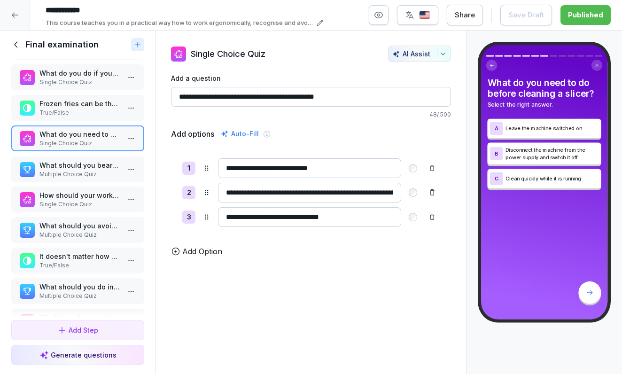
click at [83, 170] on p "What should you bear in mind when using the induction hob?" at bounding box center [79, 165] width 80 height 10
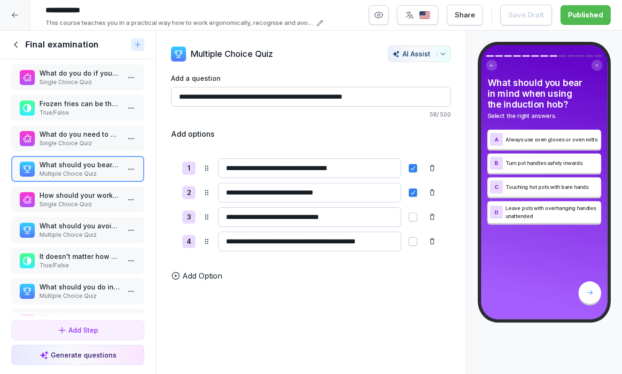
click at [82, 200] on p "How should your work surface ideally be set up?" at bounding box center [79, 195] width 80 height 10
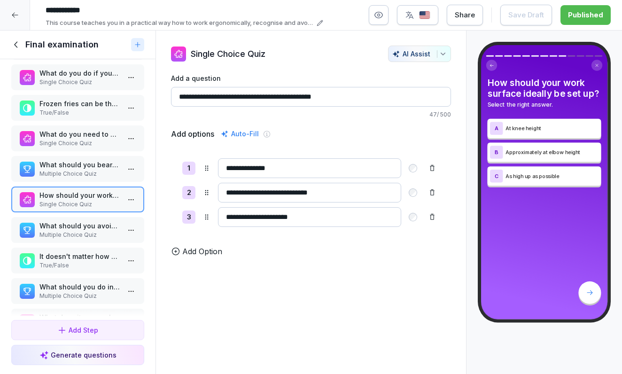
click at [20, 49] on icon at bounding box center [16, 44] width 10 height 10
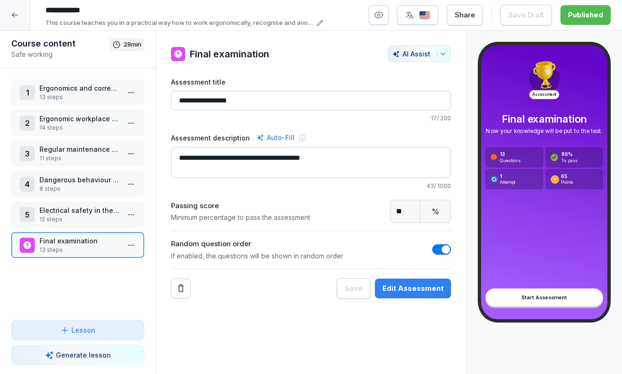
click at [14, 14] on icon at bounding box center [15, 15] width 8 height 8
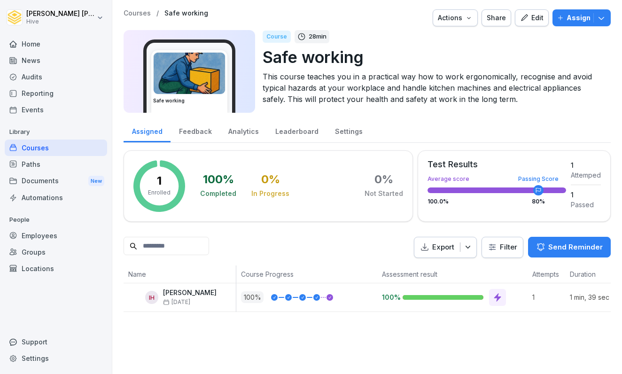
click at [53, 151] on div "Courses" at bounding box center [56, 147] width 102 height 16
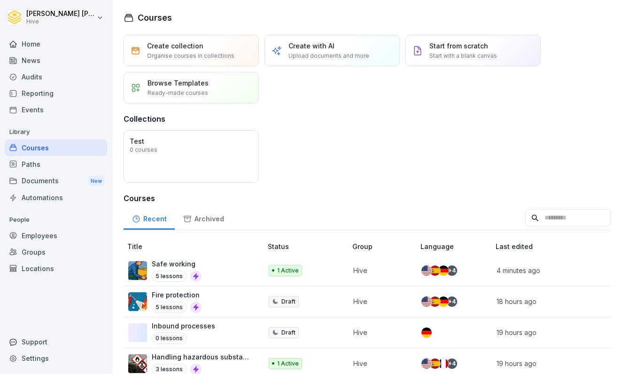
click at [48, 166] on div "Paths" at bounding box center [56, 164] width 102 height 16
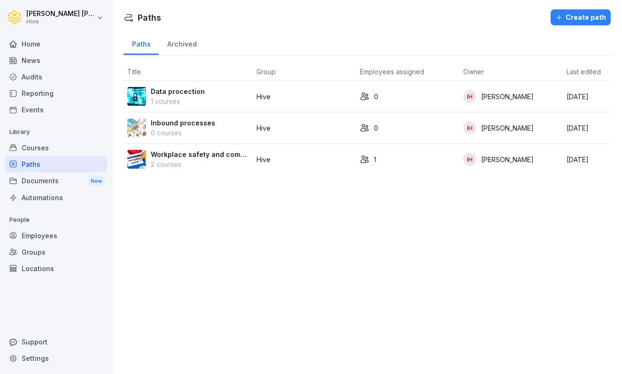
click at [185, 156] on p "Workplace safety and compliance" at bounding box center [200, 154] width 98 height 10
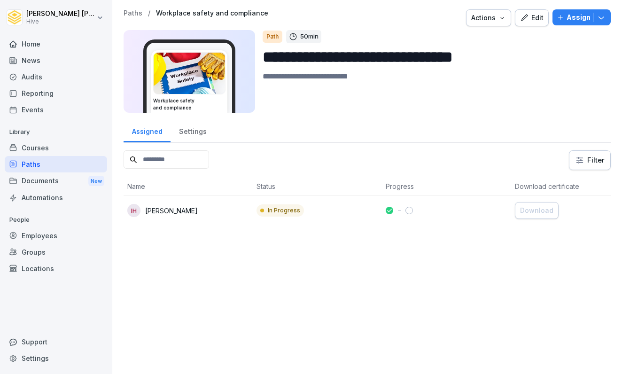
click at [535, 15] on div "Edit" at bounding box center [531, 18] width 23 height 10
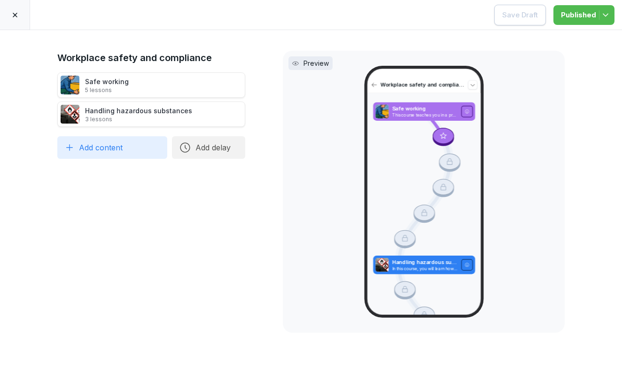
click at [168, 120] on p "3 lessons" at bounding box center [138, 120] width 107 height 8
click at [11, 14] on icon at bounding box center [15, 15] width 8 height 8
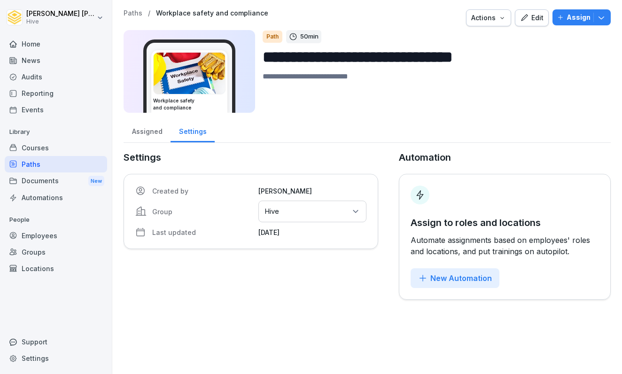
click at [51, 148] on div "Courses" at bounding box center [56, 147] width 102 height 16
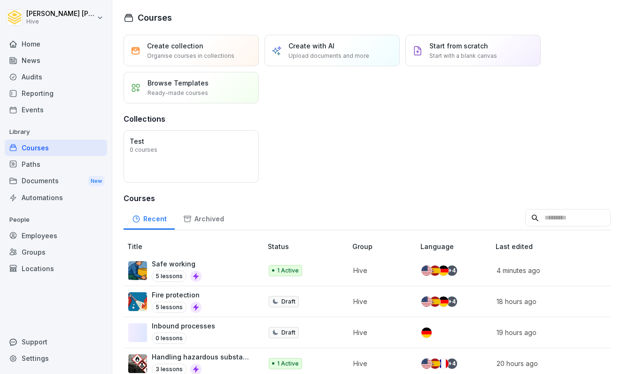
click at [37, 165] on div "Paths" at bounding box center [56, 164] width 102 height 16
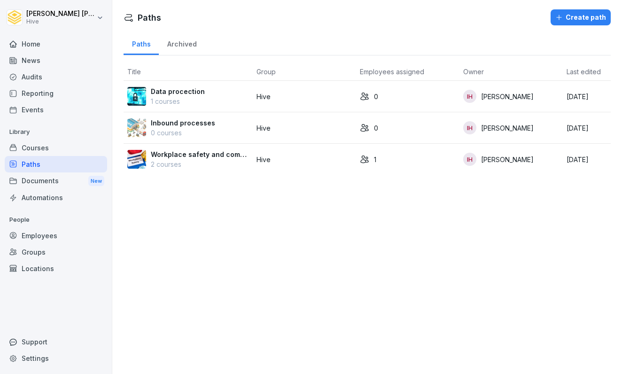
click at [217, 175] on div "Paths Archived Title Group Employees assigned Owner Last edited Data procection…" at bounding box center [366, 106] width 509 height 151
click at [214, 165] on p "2 courses" at bounding box center [200, 164] width 98 height 10
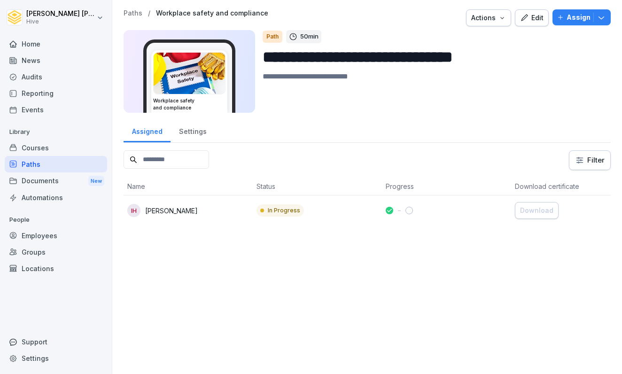
click at [48, 151] on div "Courses" at bounding box center [56, 147] width 102 height 16
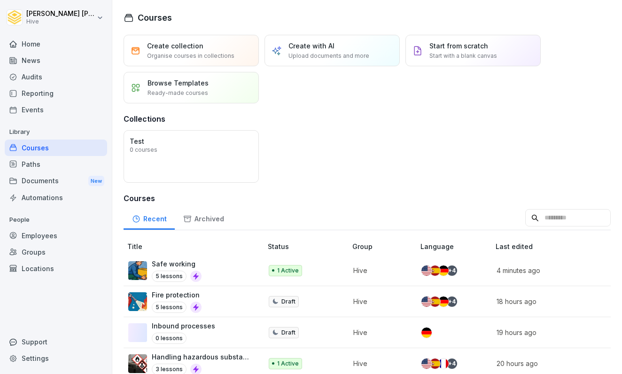
scroll to position [51, 0]
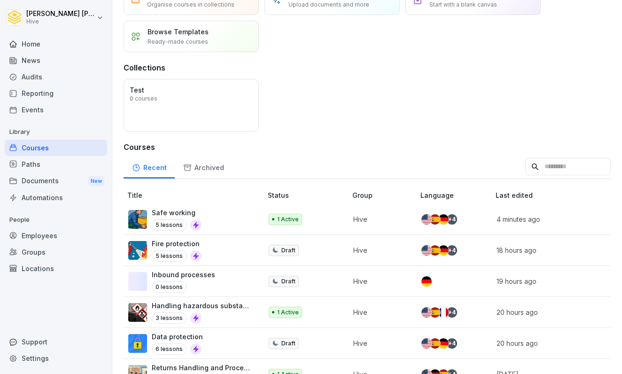
click at [171, 309] on p "Handling hazardous substances" at bounding box center [202, 306] width 101 height 10
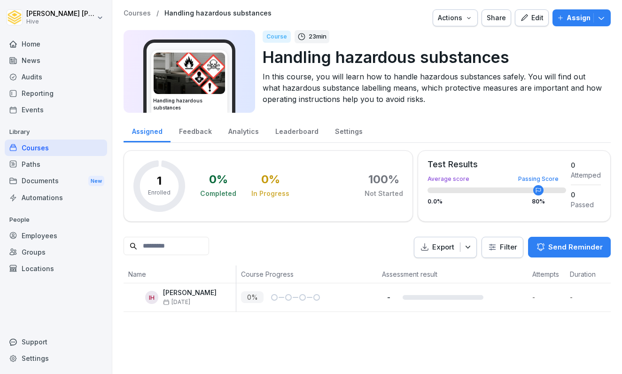
click at [531, 21] on div "Edit" at bounding box center [531, 18] width 23 height 10
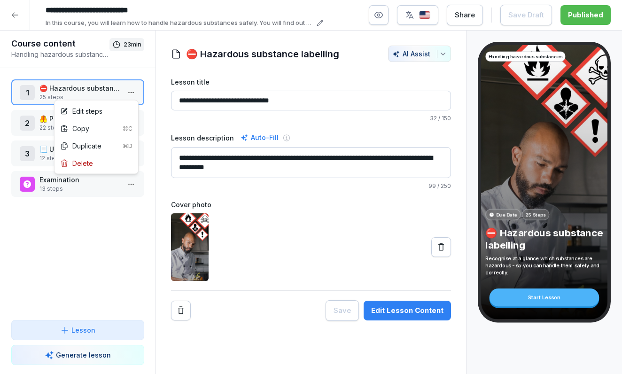
click at [138, 93] on html "**********" at bounding box center [311, 187] width 622 height 374
click at [109, 115] on div "Edit steps" at bounding box center [96, 110] width 80 height 17
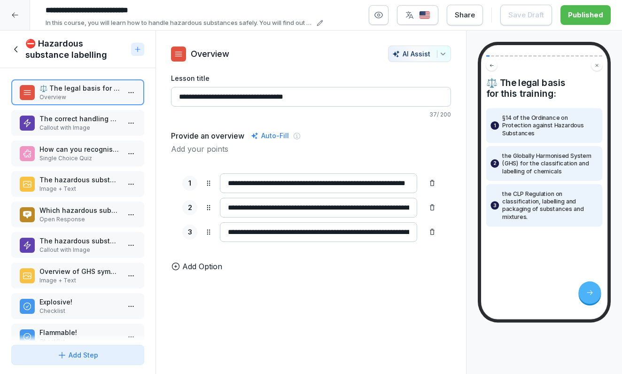
click at [102, 122] on p "The correct handling of hazardous substances" at bounding box center [79, 119] width 80 height 10
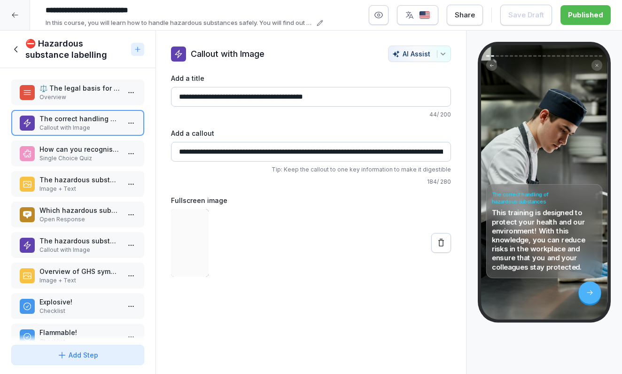
click at [95, 141] on div "How can you recognise whether a product is a hazardous substance? Single Choice…" at bounding box center [77, 153] width 133 height 26
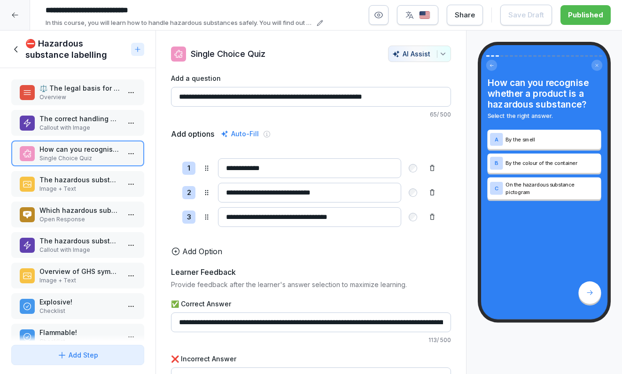
click at [89, 168] on div "⚖️ The legal basis for this training: Overview The correct handling of hazardou…" at bounding box center [77, 204] width 155 height 273
click at [85, 187] on p "Image + Text" at bounding box center [79, 189] width 80 height 8
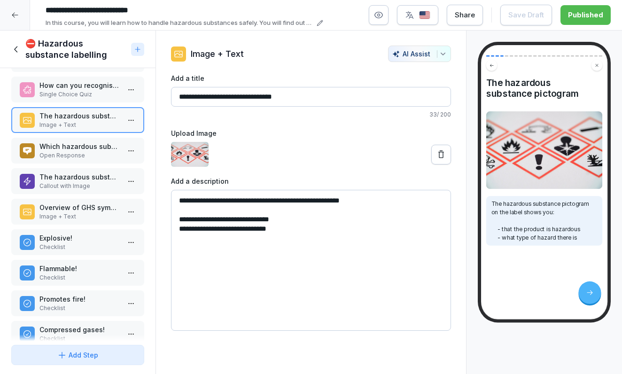
scroll to position [72, 0]
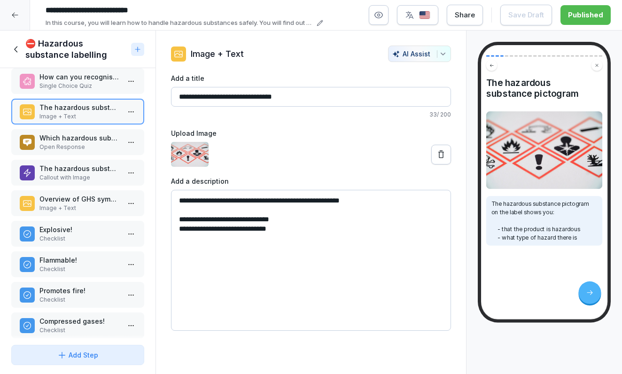
click at [71, 131] on div "Which hazardous substances might you encounter in your day-to-day work? Open Re…" at bounding box center [77, 142] width 133 height 26
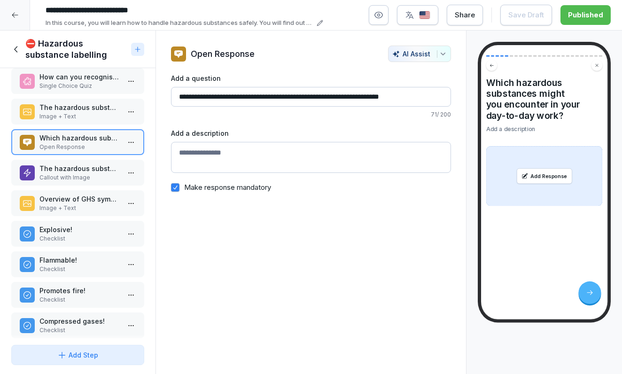
click at [71, 172] on p "The hazardous substance pictogram" at bounding box center [79, 168] width 80 height 10
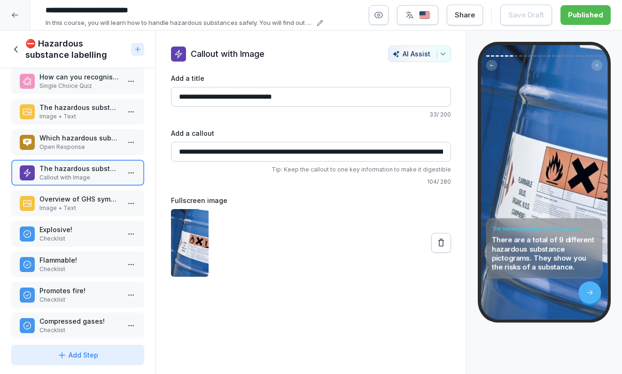
click at [73, 215] on div "Overview of GHS symbols Image + Text" at bounding box center [77, 203] width 133 height 26
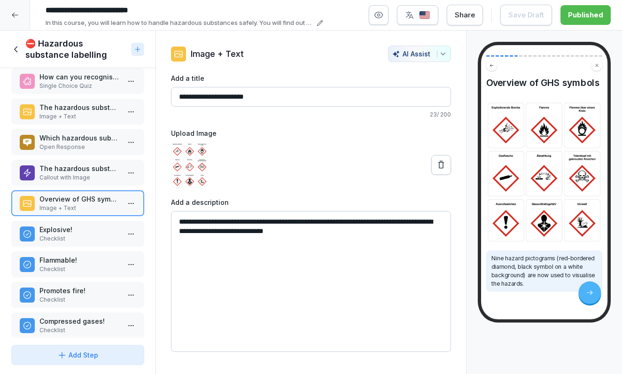
click at [73, 248] on div "⚖️ The legal basis for this training: Overview The correct handling of hazardou…" at bounding box center [77, 204] width 155 height 273
click at [73, 243] on div "Explosive! Checklist" at bounding box center [77, 234] width 133 height 26
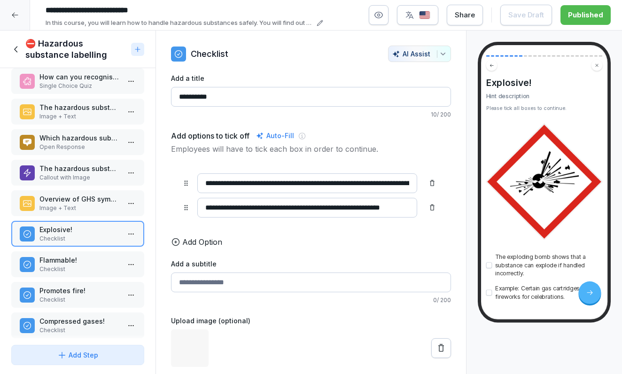
click at [76, 263] on p "Flammable!" at bounding box center [79, 260] width 80 height 10
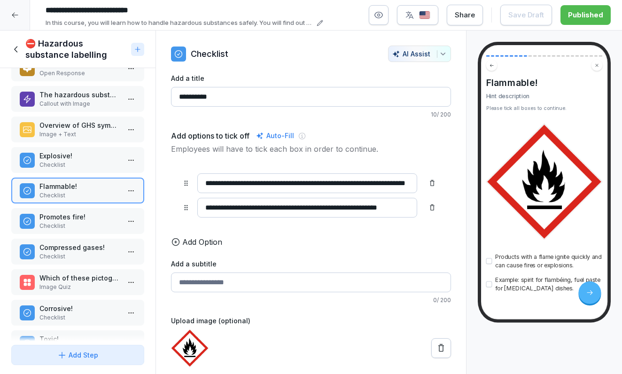
scroll to position [146, 0]
click at [75, 216] on p "Promotes fire!" at bounding box center [79, 217] width 80 height 10
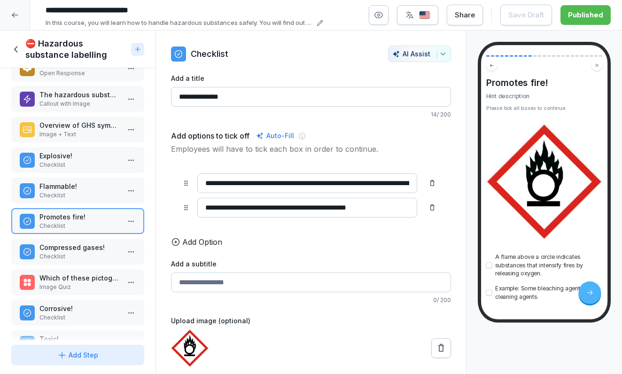
click at [70, 248] on p "Compressed gases!" at bounding box center [79, 247] width 80 height 10
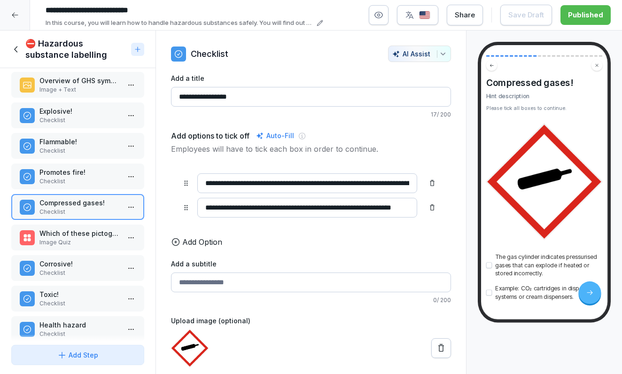
scroll to position [200, 0]
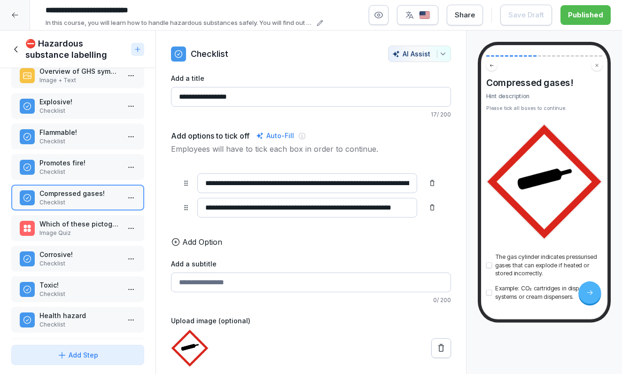
click at [72, 230] on p "Image Quiz" at bounding box center [79, 233] width 80 height 8
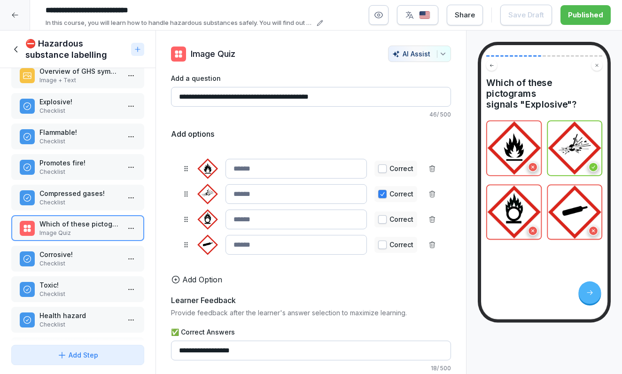
click at [71, 255] on p "Corrosive!" at bounding box center [79, 254] width 80 height 10
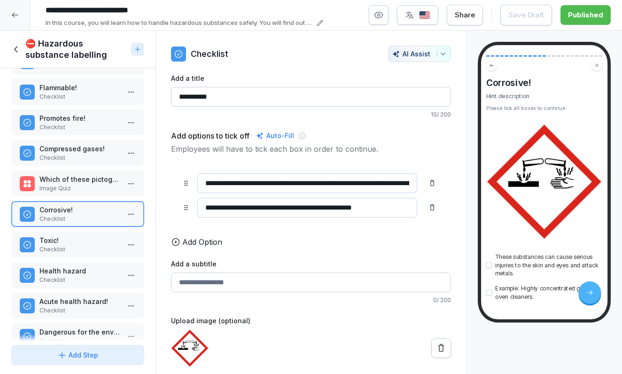
scroll to position [246, 0]
click at [73, 240] on p "Toxic!" at bounding box center [79, 239] width 80 height 10
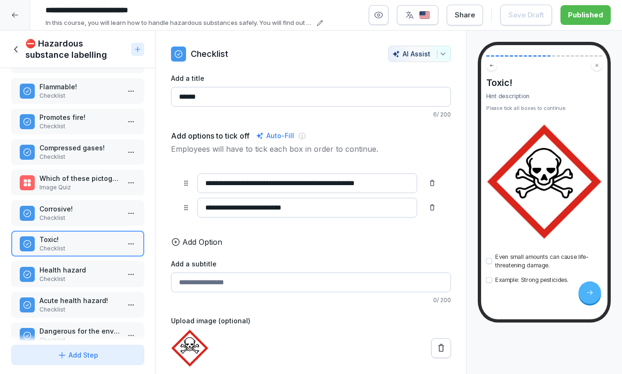
click at [73, 271] on p "Health hazard" at bounding box center [79, 270] width 80 height 10
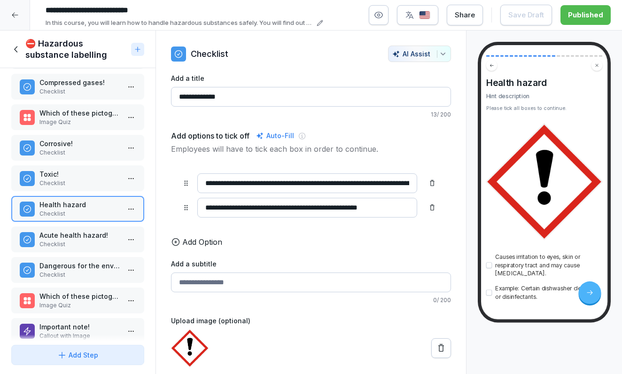
scroll to position [315, 0]
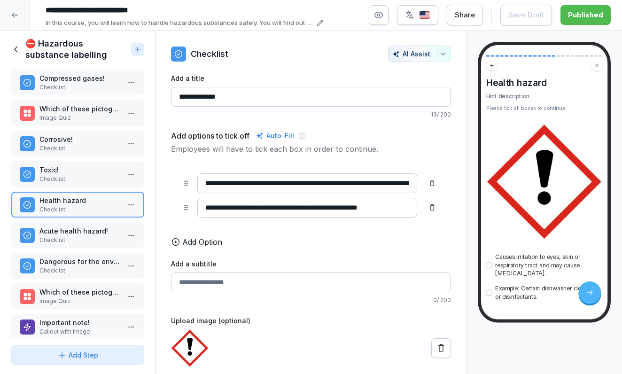
click at [74, 238] on p "Checklist" at bounding box center [79, 240] width 80 height 8
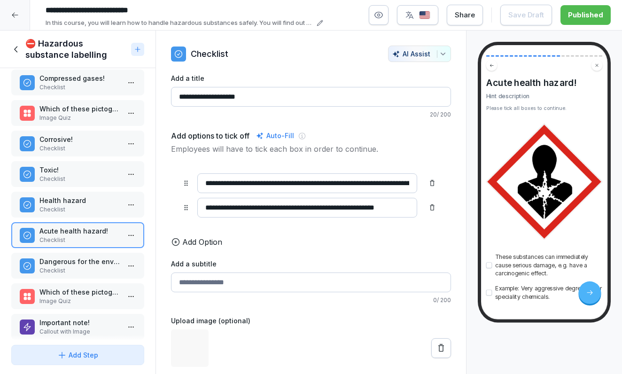
click at [74, 263] on p "Dangerous for the environment!" at bounding box center [79, 261] width 80 height 10
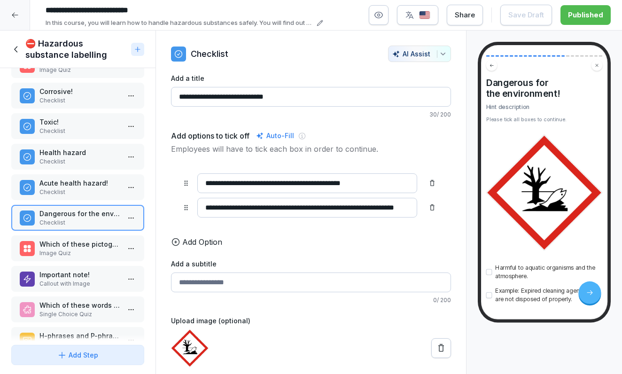
scroll to position [363, 0]
click at [73, 249] on p "Image Quiz" at bounding box center [79, 252] width 80 height 8
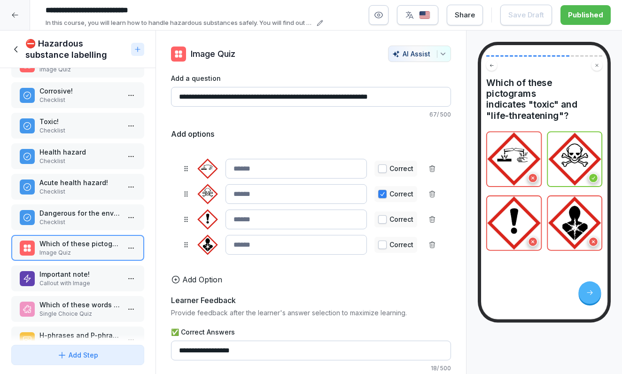
click at [75, 271] on p "Important note!" at bounding box center [79, 274] width 80 height 10
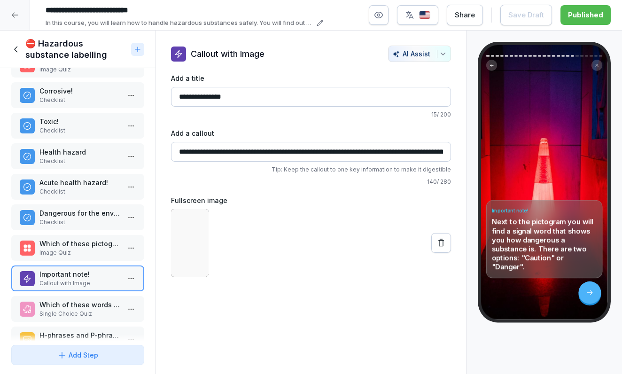
scroll to position [423, 0]
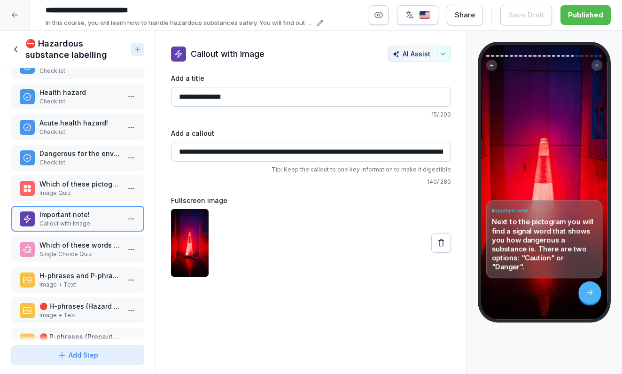
click at [64, 240] on p "Which of these words indicates a higher risk?" at bounding box center [79, 245] width 80 height 10
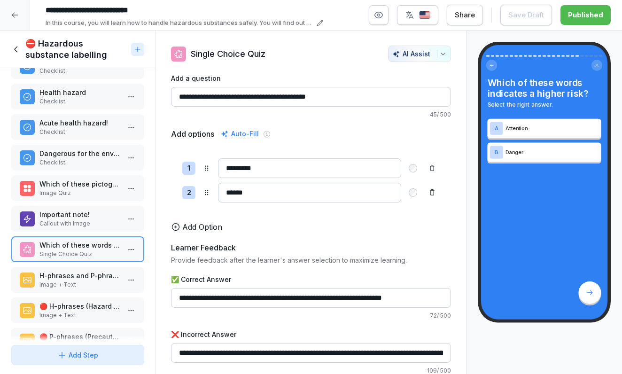
click at [67, 273] on p "H-phrases and P-phrases - Hazard and safety information" at bounding box center [79, 275] width 80 height 10
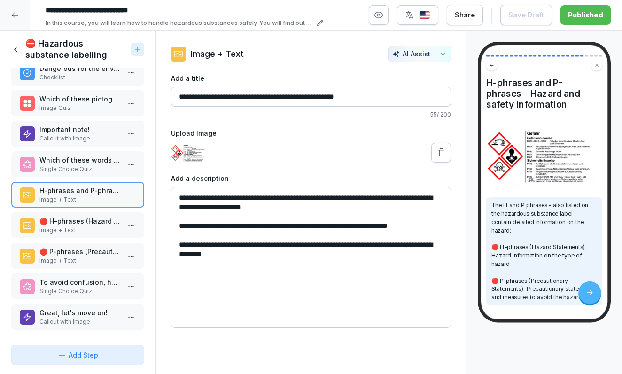
scroll to position [508, 0]
click at [63, 228] on p "Image + Text" at bounding box center [79, 230] width 80 height 8
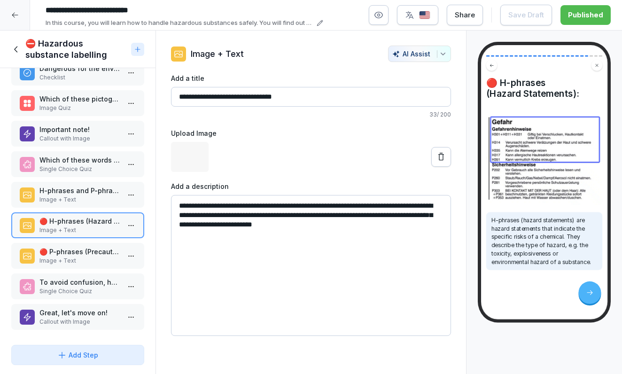
click at [63, 252] on p "🔴 P-phrases (Precautionary Statements):" at bounding box center [79, 252] width 80 height 10
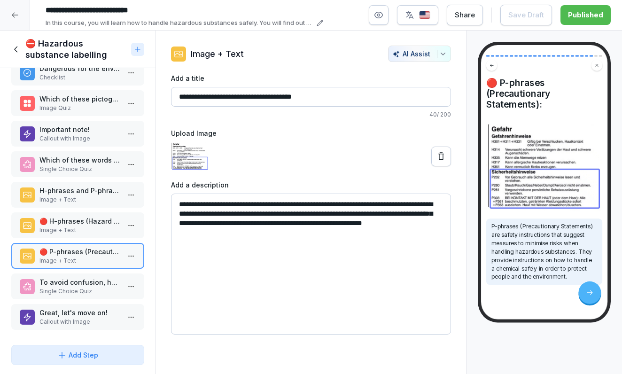
click at [68, 275] on div "To avoid confusion, hazardous substances should not be decanted if possible. If…" at bounding box center [77, 286] width 133 height 26
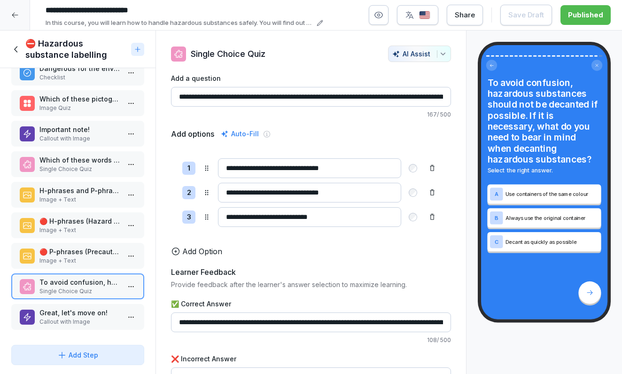
click at [69, 322] on p "Callout with Image" at bounding box center [79, 321] width 80 height 8
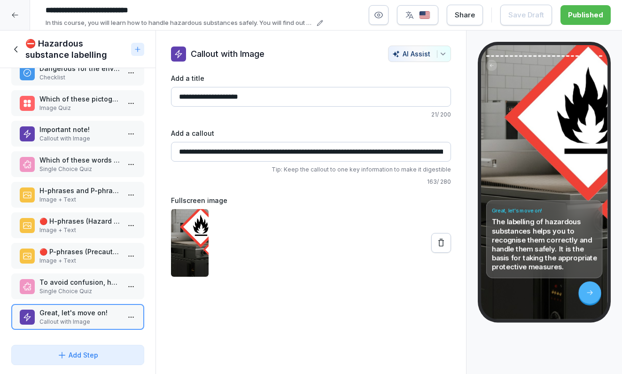
click at [16, 46] on icon at bounding box center [16, 49] width 10 height 10
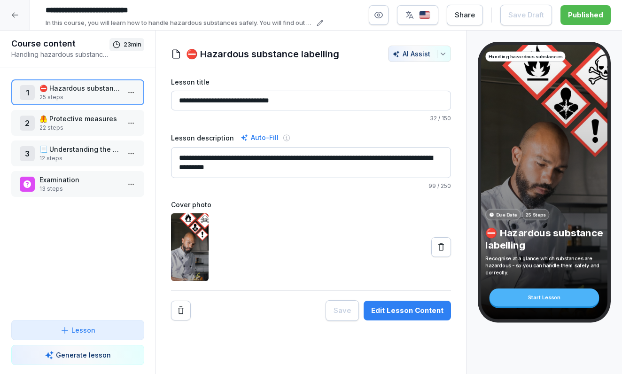
click at [88, 119] on p "🦺 Protective measures" at bounding box center [79, 119] width 80 height 10
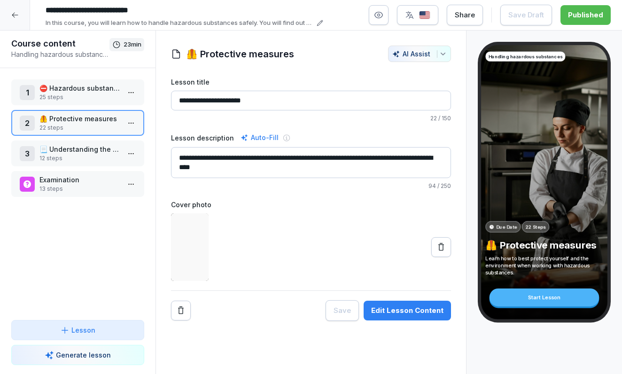
click at [123, 123] on div "2 🦺 Protective measures 22 steps" at bounding box center [78, 123] width 116 height 18
click at [131, 123] on html "**********" at bounding box center [311, 187] width 622 height 374
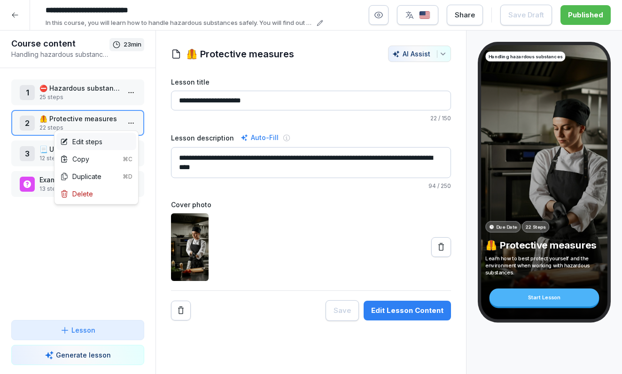
click at [121, 139] on div "Edit steps" at bounding box center [96, 141] width 80 height 17
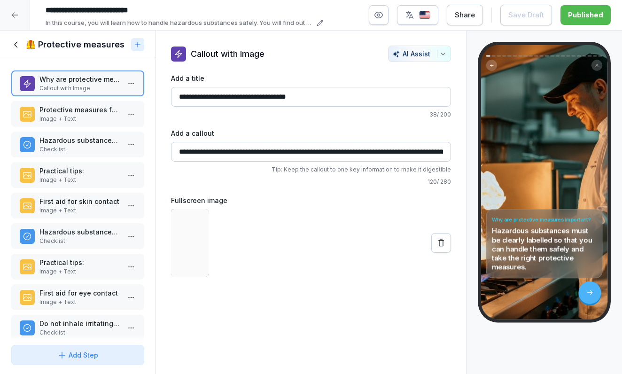
click at [86, 115] on p "Protective measures for hazardous substances - How to stay safe!" at bounding box center [79, 110] width 80 height 10
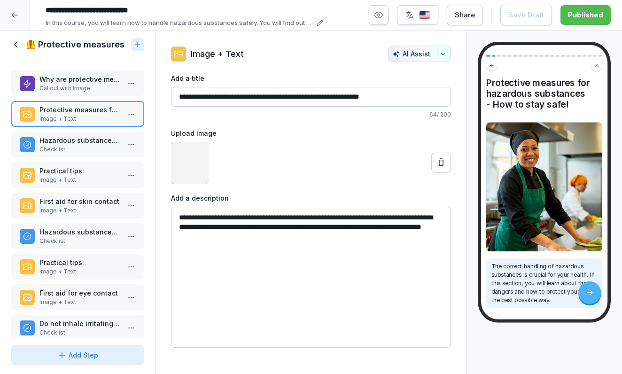
click at [83, 145] on p "Hazardous substances can cause skin irritation or enter your body through the s…" at bounding box center [79, 140] width 80 height 10
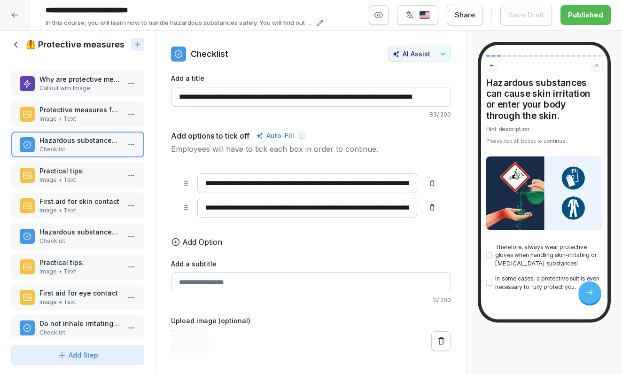
click at [83, 169] on div "Why are protective measures important? Callout with Image Protective measures f…" at bounding box center [77, 200] width 155 height 282
click at [77, 176] on p "Practical tips:" at bounding box center [79, 171] width 80 height 10
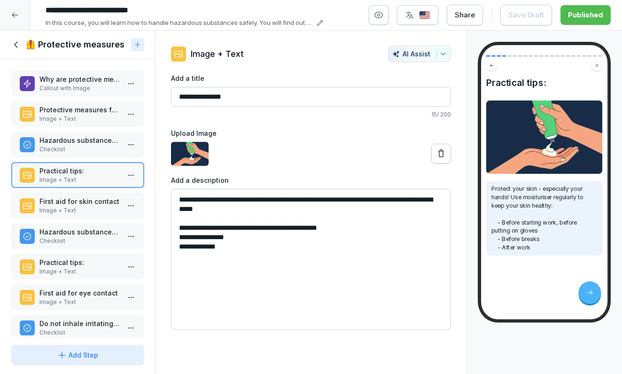
click at [79, 206] on p "First aid for skin contact" at bounding box center [79, 201] width 80 height 10
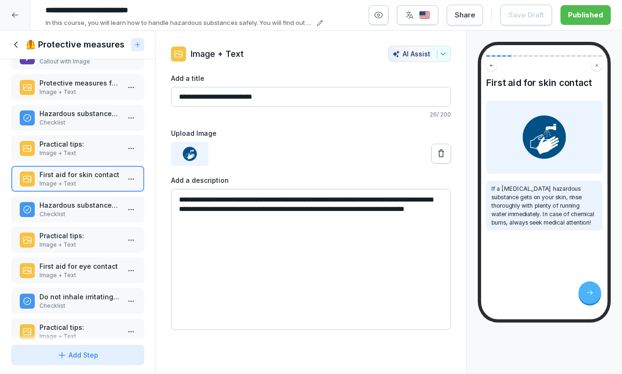
scroll to position [29, 0]
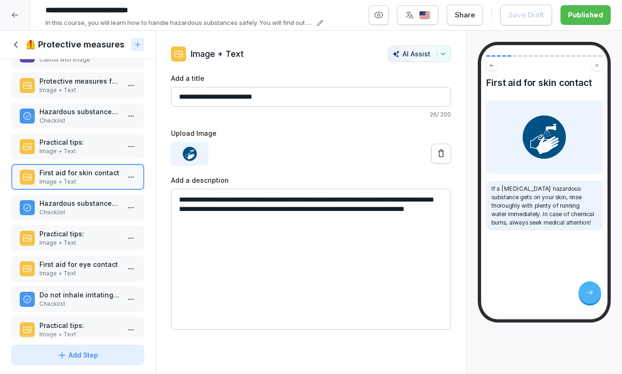
click at [76, 216] on p "Checklist" at bounding box center [79, 212] width 80 height 8
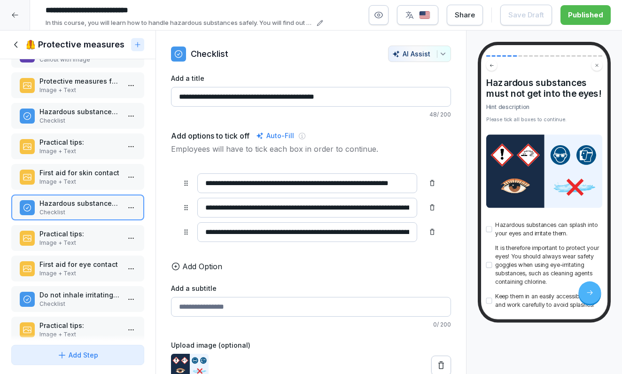
click at [74, 239] on p "Practical tips:" at bounding box center [79, 234] width 80 height 10
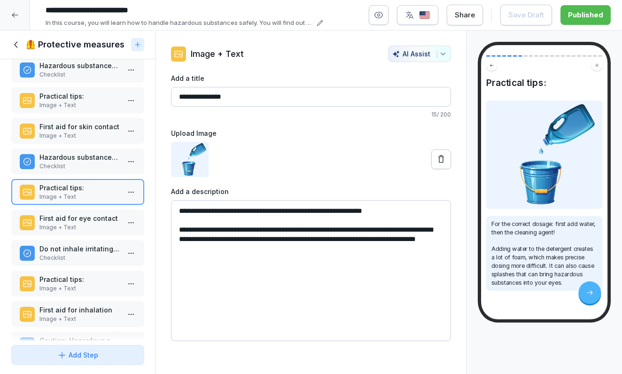
click at [76, 223] on p "First aid for eye contact" at bounding box center [79, 218] width 80 height 10
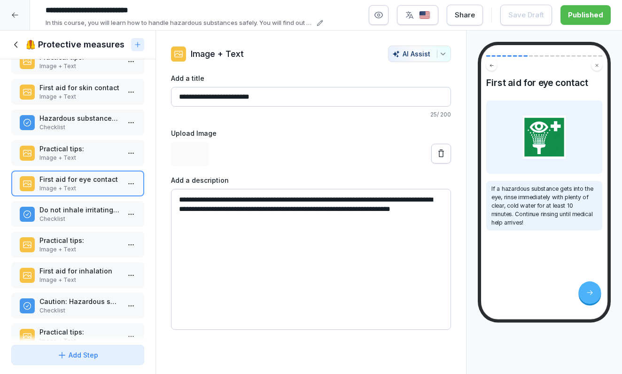
scroll to position [114, 0]
click at [73, 214] on p "Do not inhale irritating or toxic hazardous substances!" at bounding box center [79, 209] width 80 height 10
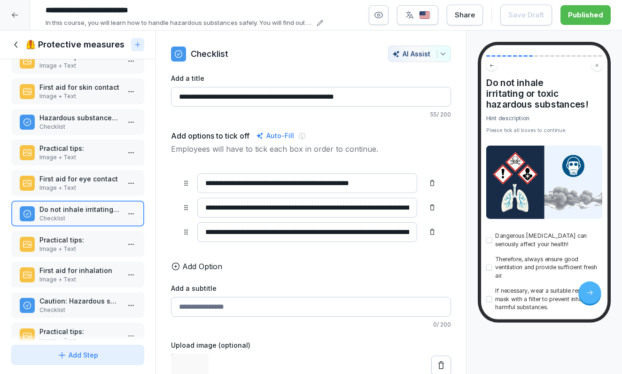
click at [72, 245] on p "Practical tips:" at bounding box center [79, 240] width 80 height 10
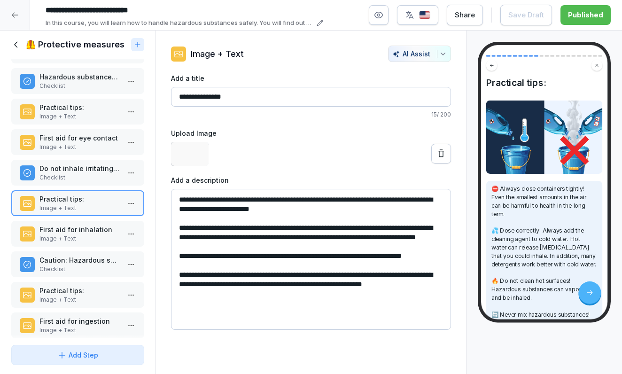
scroll to position [157, 0]
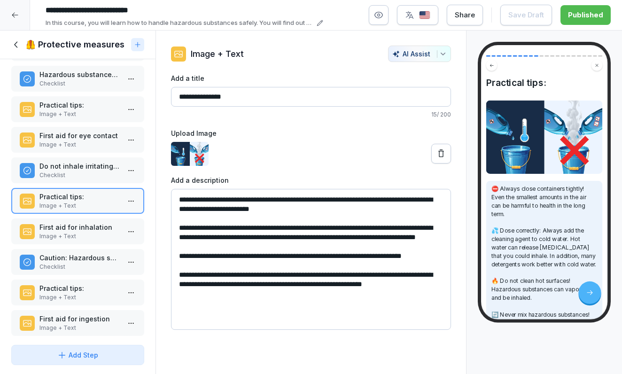
click at [61, 240] on p "Image + Text" at bounding box center [79, 236] width 80 height 8
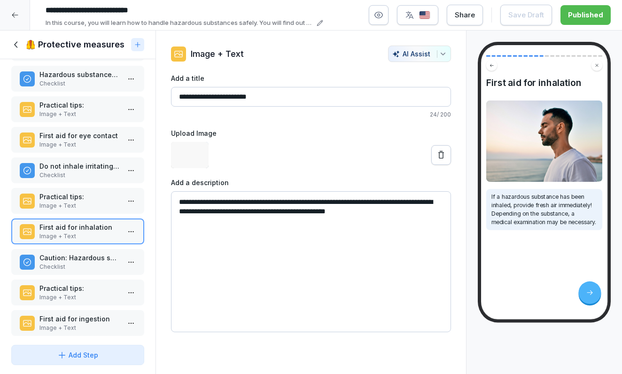
click at [65, 262] on p "Caution: Hazardous substances can be accidentally swallowed!" at bounding box center [79, 258] width 80 height 10
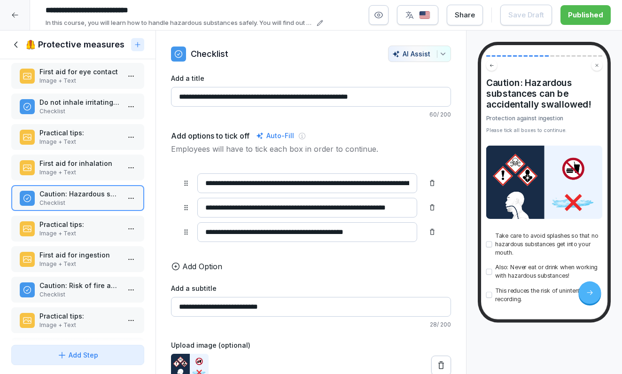
scroll to position [222, 0]
click at [68, 229] on p "Practical tips:" at bounding box center [79, 224] width 80 height 10
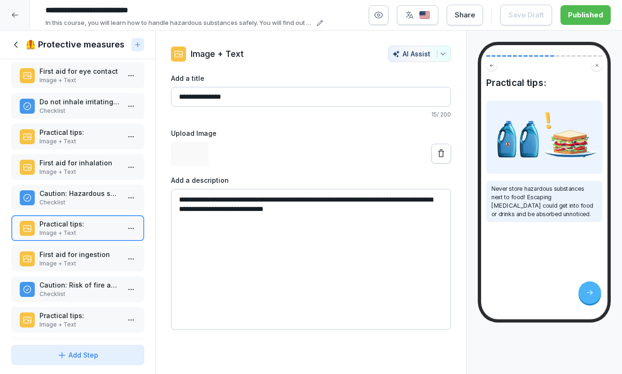
click at [68, 259] on p "First aid for ingestion" at bounding box center [79, 254] width 80 height 10
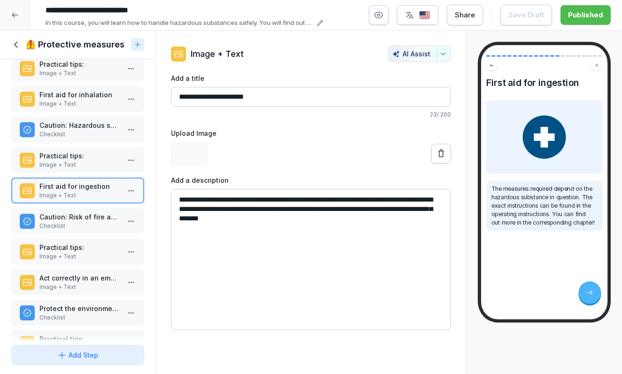
scroll to position [304, 0]
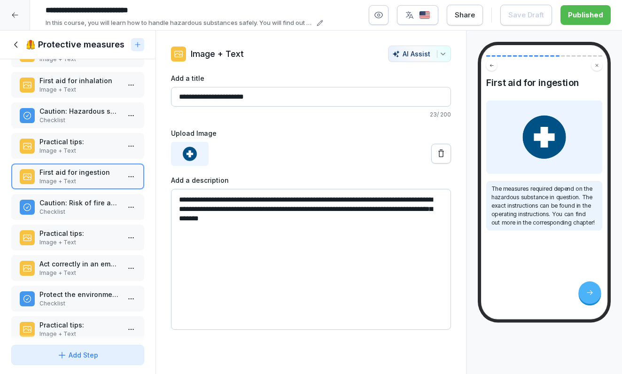
click at [68, 216] on p "Checklist" at bounding box center [79, 212] width 80 height 8
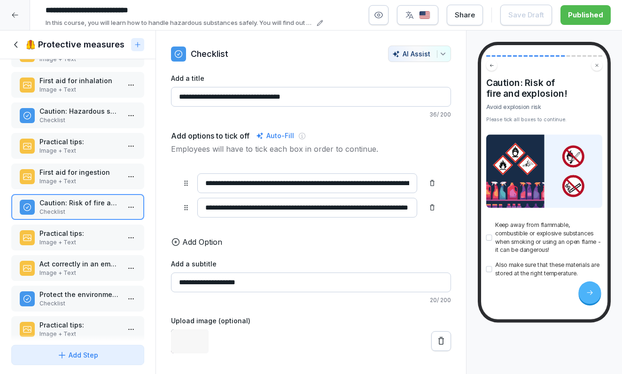
click at [68, 238] on p "Practical tips:" at bounding box center [79, 233] width 80 height 10
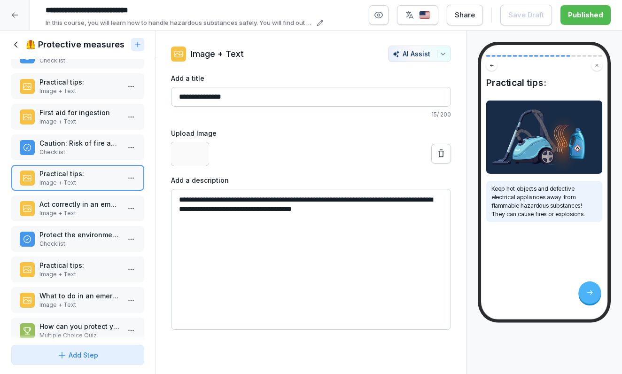
scroll to position [370, 0]
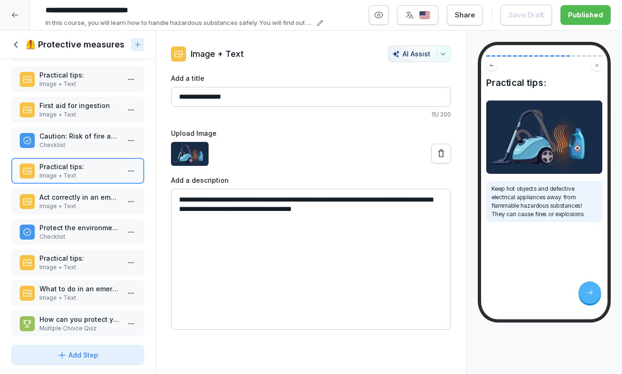
click at [70, 210] on p "Image + Text" at bounding box center [79, 206] width 80 height 8
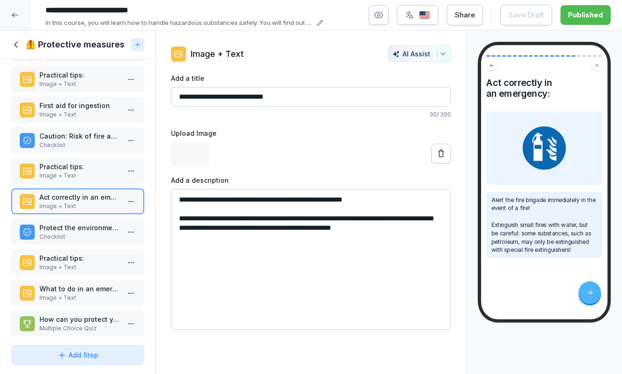
click at [69, 241] on p "Checklist" at bounding box center [79, 236] width 80 height 8
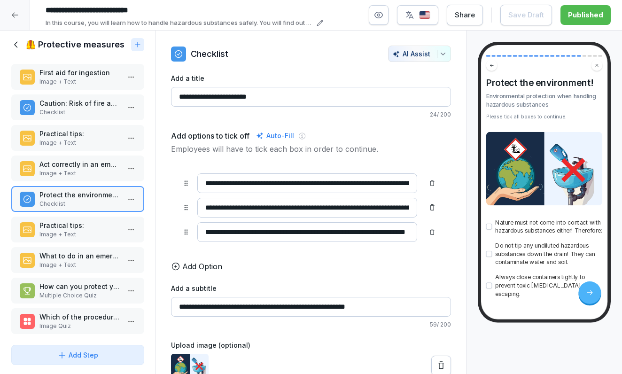
scroll to position [410, 0]
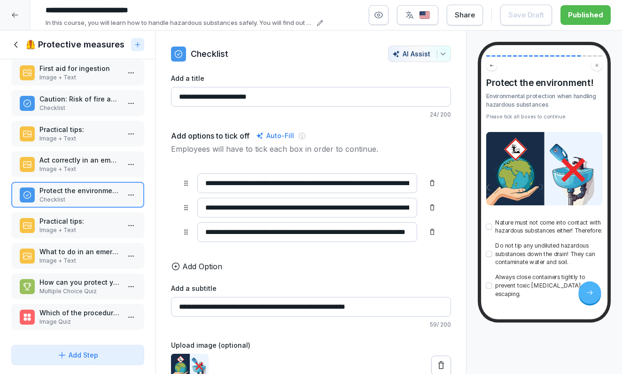
click at [70, 248] on div "Why are protective measures important? Callout with Image Protective measures f…" at bounding box center [77, 200] width 155 height 282
drag, startPoint x: 70, startPoint y: 242, endPoint x: 70, endPoint y: 248, distance: 6.1
click at [70, 238] on div "Practical tips: Image + Text" at bounding box center [77, 225] width 133 height 26
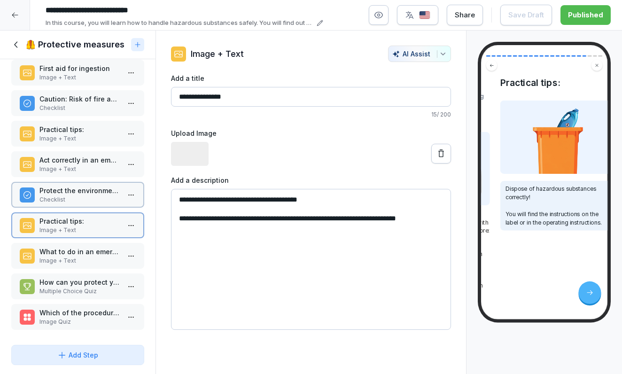
click at [70, 256] on p "What to do in an emergency?" at bounding box center [79, 252] width 80 height 10
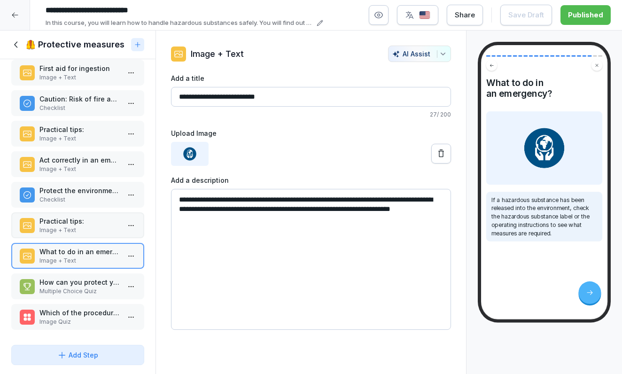
click at [70, 278] on div "Why are protective measures important? Callout with Image Protective measures f…" at bounding box center [77, 200] width 155 height 282
click at [70, 295] on p "Multiple Choice Quiz" at bounding box center [79, 291] width 80 height 8
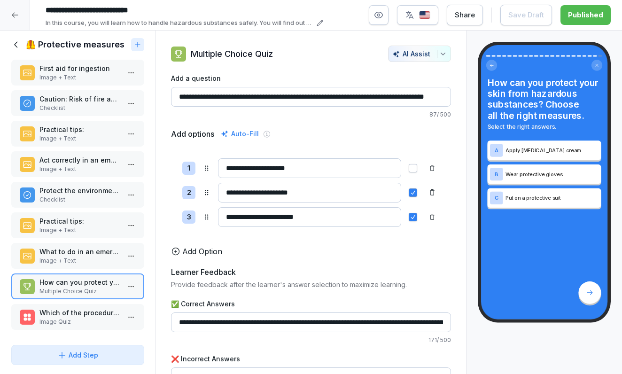
scroll to position [416, 0]
click at [70, 315] on p "Which of the procedures is correct?" at bounding box center [79, 313] width 80 height 10
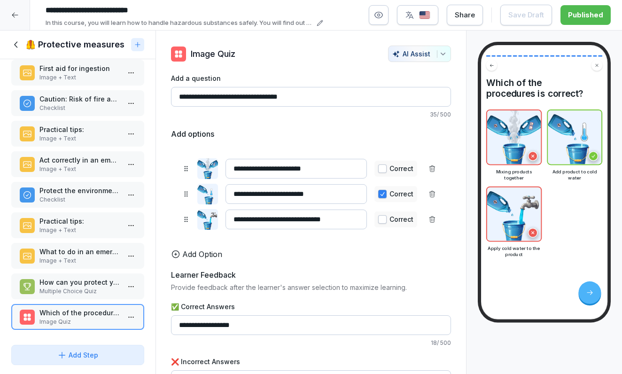
click at [20, 49] on icon at bounding box center [16, 44] width 10 height 10
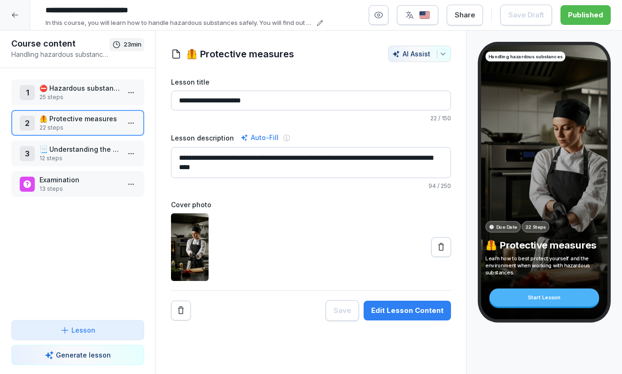
click at [59, 147] on p "📃 Understanding the operating instructions" at bounding box center [79, 149] width 80 height 10
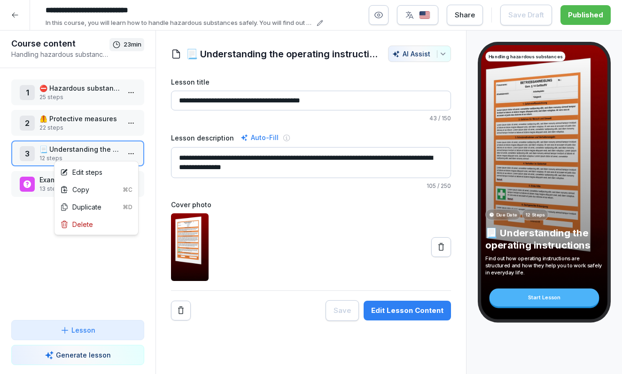
click at [135, 153] on html "**********" at bounding box center [311, 187] width 622 height 374
click at [115, 171] on div "Edit steps" at bounding box center [96, 171] width 80 height 17
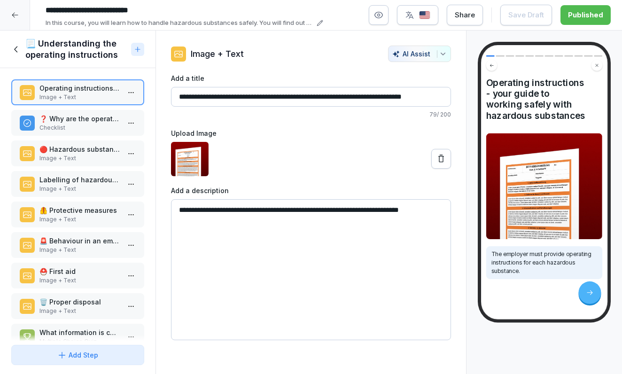
click at [76, 120] on p "❓ Why are the operating instructions important?" at bounding box center [79, 119] width 80 height 10
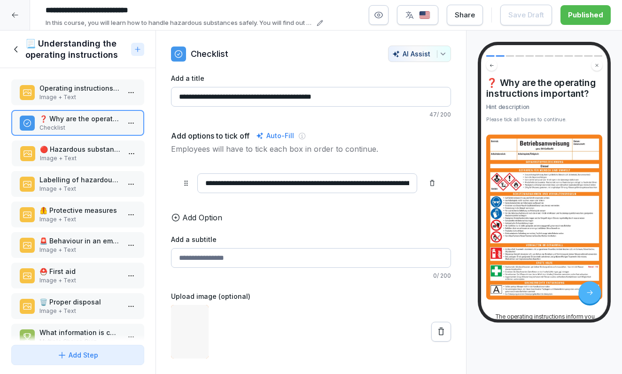
click at [78, 142] on div "🔴 Hazardous substance designation Image + Text" at bounding box center [78, 153] width 133 height 26
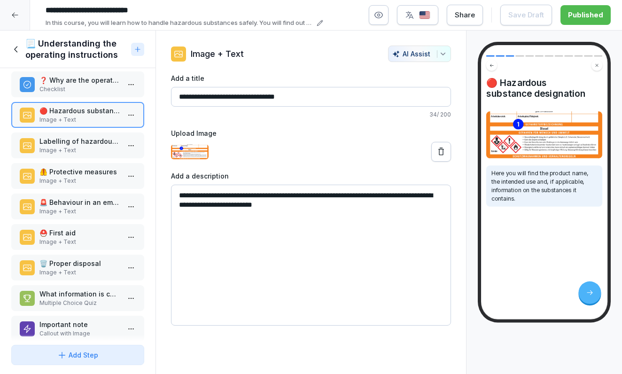
scroll to position [39, 0]
click at [74, 140] on p "Labelling of hazardous substances" at bounding box center [79, 141] width 80 height 10
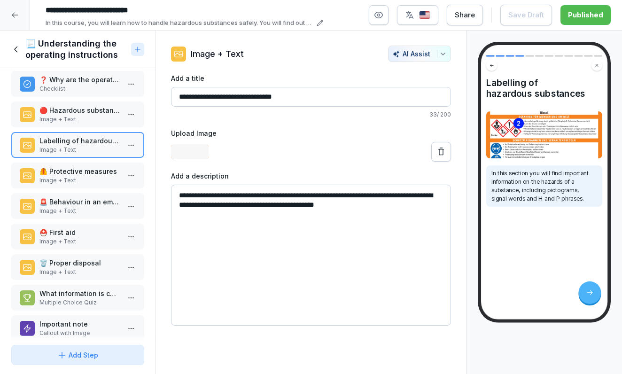
click at [75, 165] on div "🦺 Protective measures Image + Text" at bounding box center [77, 175] width 133 height 26
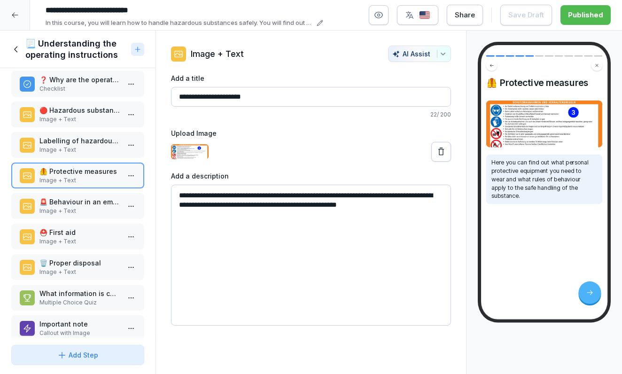
click at [75, 202] on p "🚨 Behaviour in an emergency" at bounding box center [79, 202] width 80 height 10
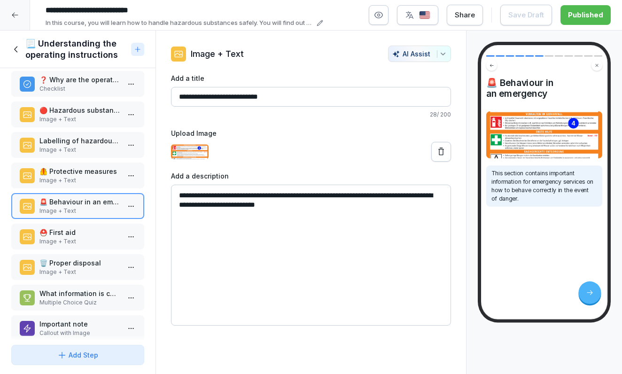
click at [67, 233] on p "⛑️ First aid" at bounding box center [79, 232] width 80 height 10
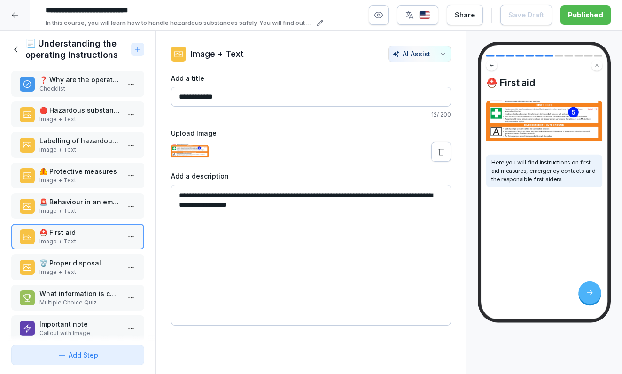
click at [67, 267] on p "🗑️ Proper disposal" at bounding box center [79, 263] width 80 height 10
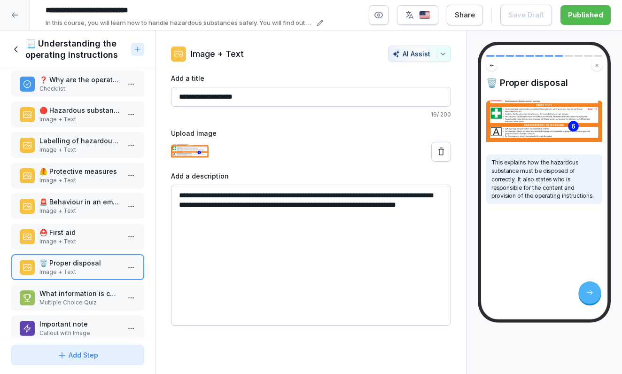
click at [77, 287] on div "What information is contained in the operating instructions? Multiple Choice Qu…" at bounding box center [77, 298] width 133 height 26
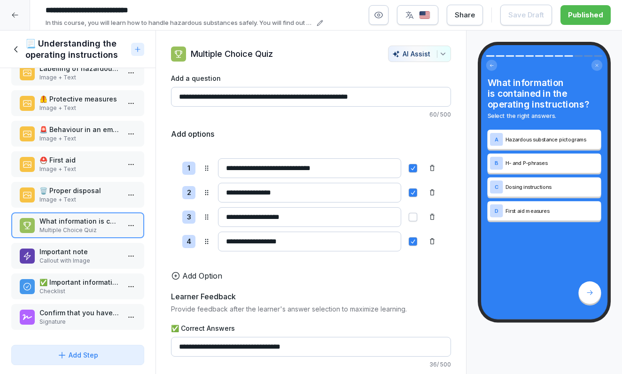
scroll to position [111, 0]
click at [63, 255] on p "Important note" at bounding box center [79, 252] width 80 height 10
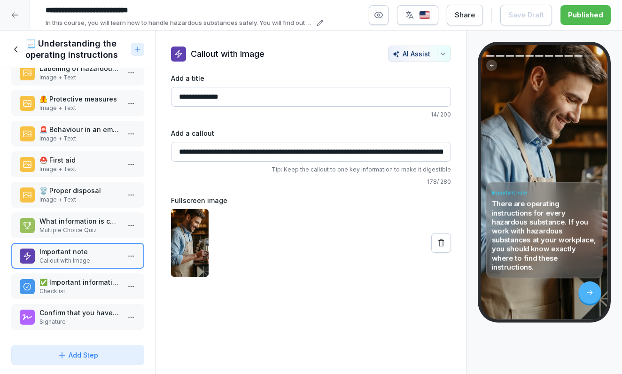
click at [63, 289] on p "Checklist" at bounding box center [79, 291] width 80 height 8
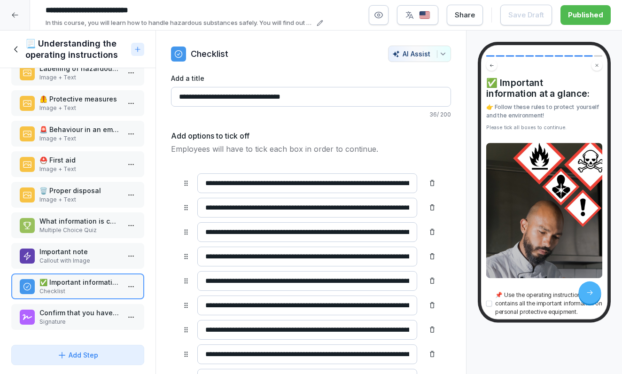
scroll to position [111, 0]
click at [59, 313] on p "Confirm that you have read and understood the content of this training." at bounding box center [79, 313] width 80 height 10
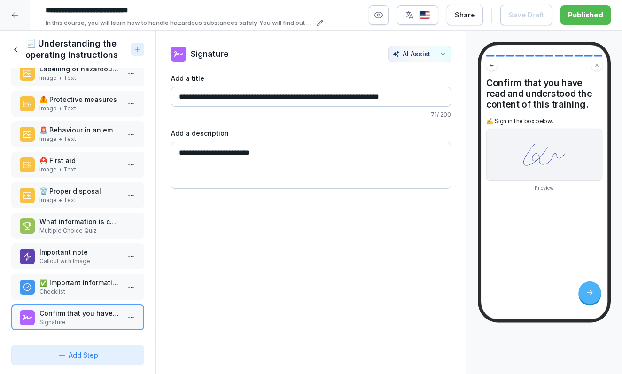
click at [59, 313] on p "Confirm that you have read and understood the content of this training." at bounding box center [79, 313] width 80 height 10
click at [102, 285] on p "✅ Important information at a glance:" at bounding box center [79, 282] width 80 height 10
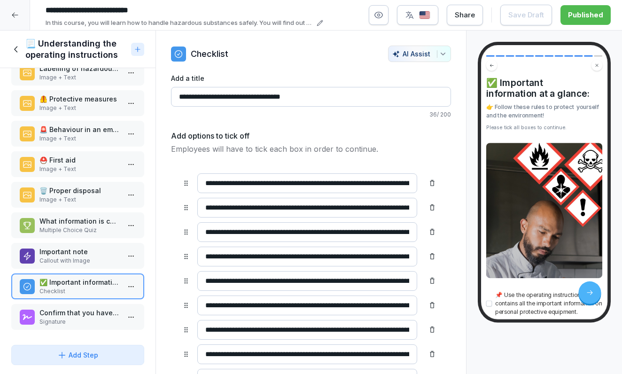
click at [103, 264] on p "Callout with Image" at bounding box center [79, 260] width 80 height 8
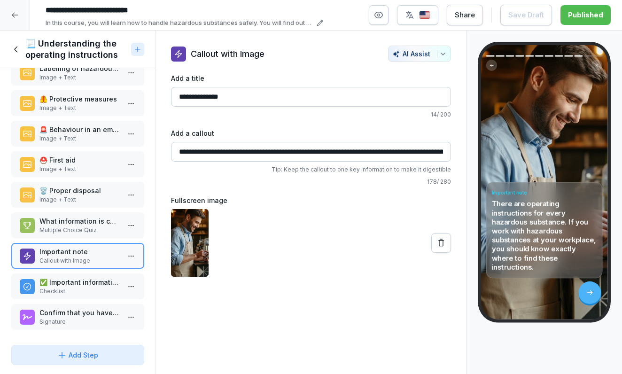
click at [101, 316] on p "Confirm that you have read and understood the content of this training." at bounding box center [79, 313] width 80 height 10
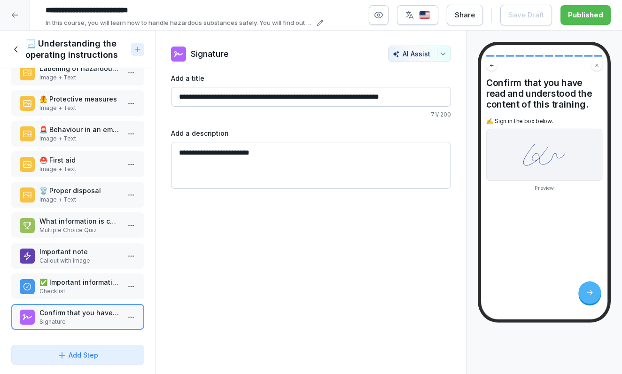
click at [105, 293] on p "Checklist" at bounding box center [79, 291] width 80 height 8
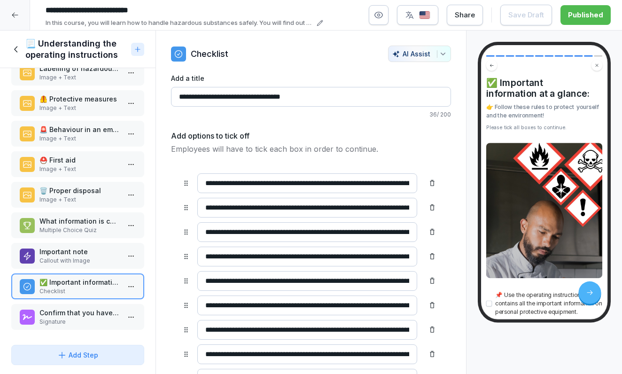
click at [104, 258] on p "Callout with Image" at bounding box center [79, 260] width 80 height 8
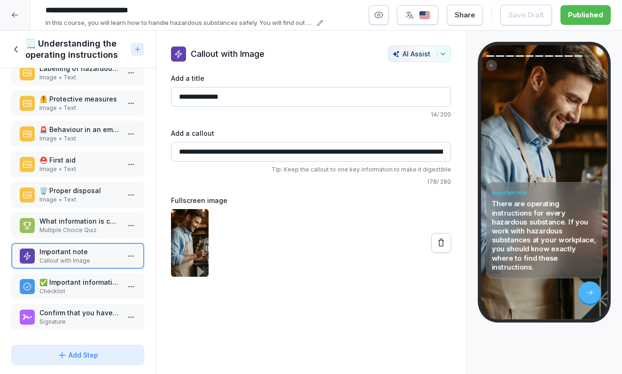
click at [104, 238] on div "What information is contained in the operating instructions? Multiple Choice Qu…" at bounding box center [77, 225] width 133 height 26
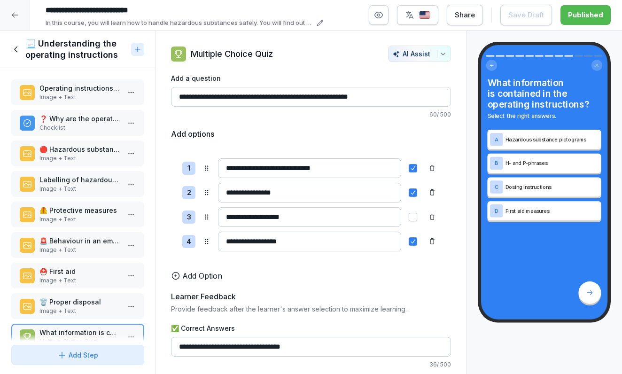
click at [19, 50] on icon at bounding box center [16, 49] width 10 height 10
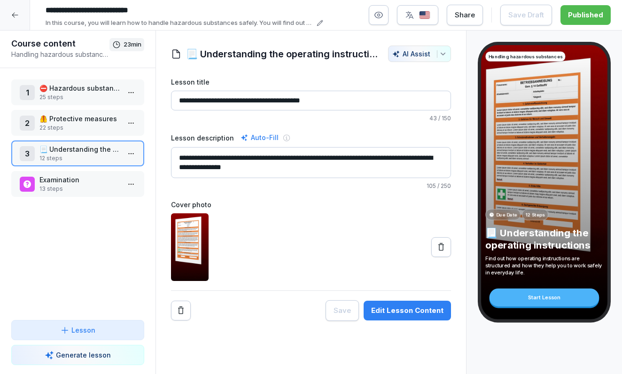
click at [73, 190] on p "13 steps" at bounding box center [79, 189] width 80 height 8
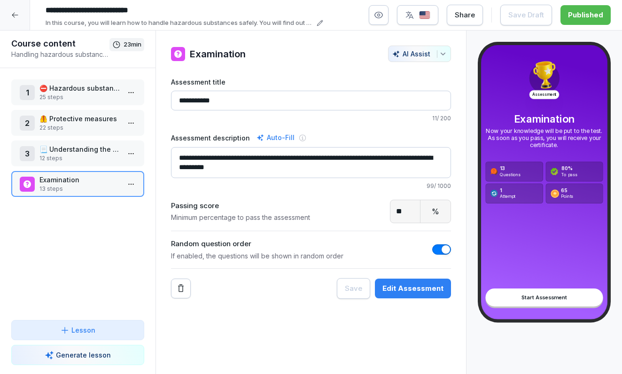
click at [412, 291] on div "Edit Assessment" at bounding box center [412, 288] width 61 height 10
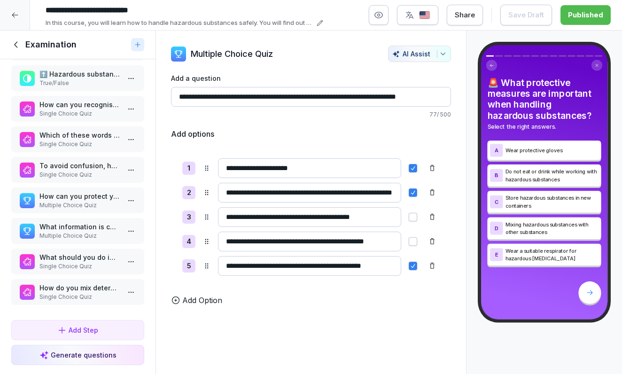
scroll to position [167, 0]
click at [18, 10] on div at bounding box center [15, 15] width 30 height 30
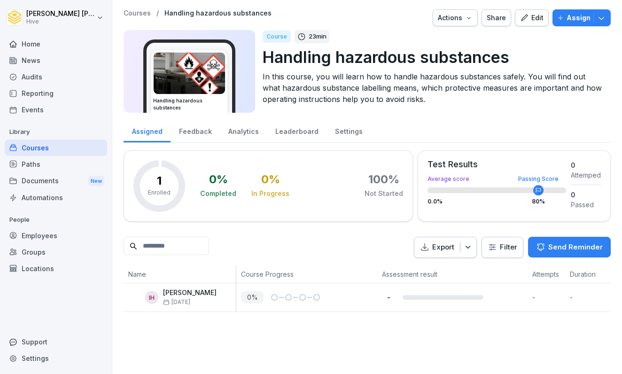
click at [62, 161] on div "Paths" at bounding box center [56, 164] width 102 height 16
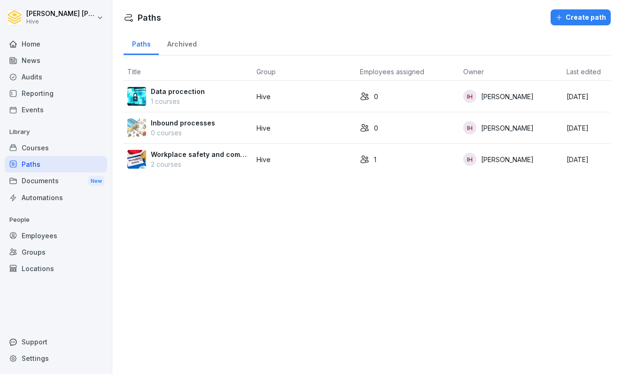
click at [175, 166] on p "2 courses" at bounding box center [200, 164] width 98 height 10
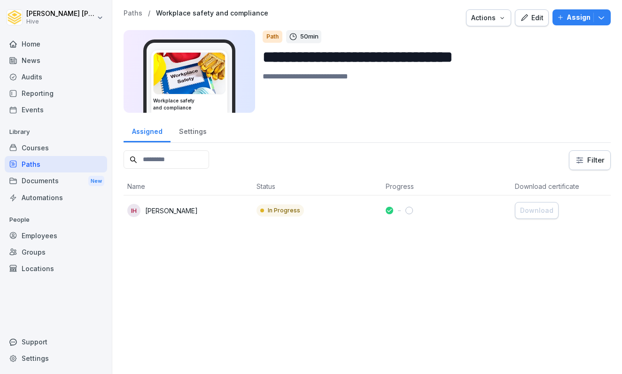
click at [526, 19] on icon "button" at bounding box center [524, 17] width 7 height 7
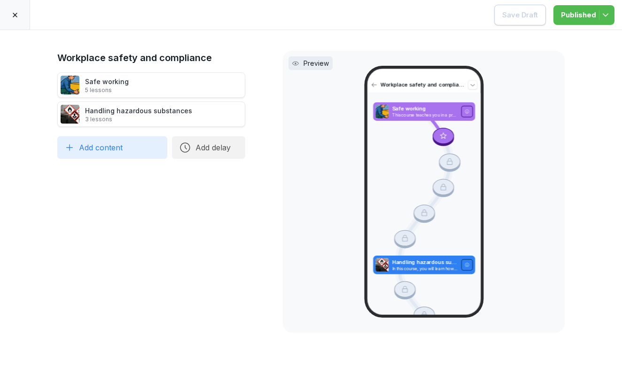
click at [12, 18] on icon at bounding box center [15, 15] width 8 height 8
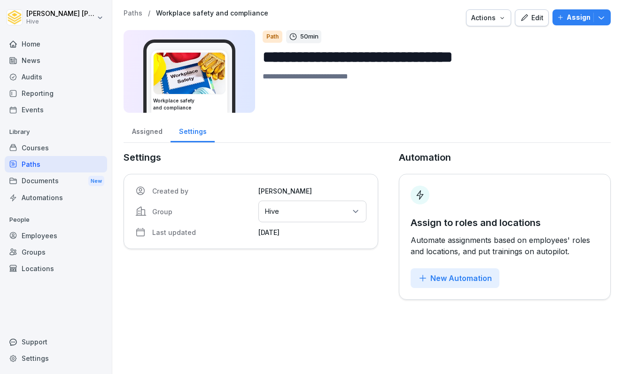
click at [290, 82] on textarea at bounding box center [432, 92] width 340 height 42
type textarea "*"
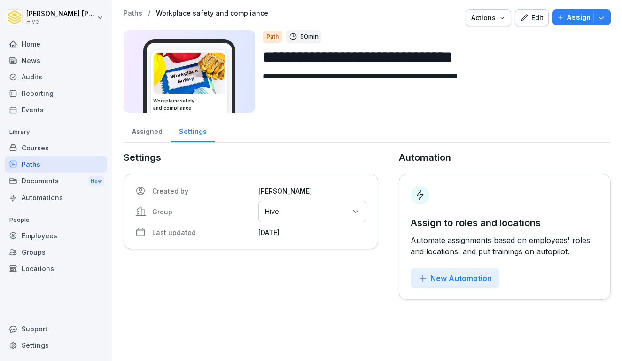
click at [263, 76] on textarea "**********" at bounding box center [432, 92] width 340 height 42
click at [344, 77] on textarea "**********" at bounding box center [432, 92] width 340 height 42
click at [341, 77] on textarea "**********" at bounding box center [432, 92] width 340 height 42
click at [594, 79] on textarea "**********" at bounding box center [432, 92] width 340 height 42
type textarea "**********"
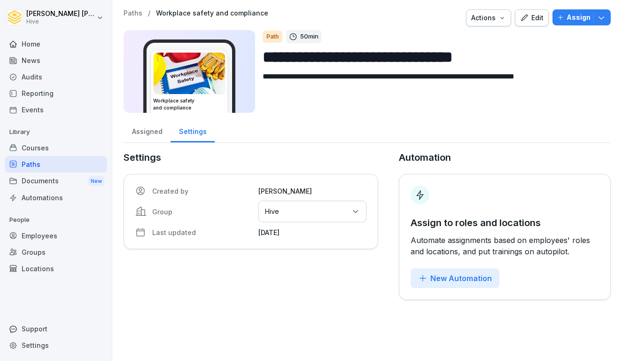
click at [498, 126] on div "Assigned Settings" at bounding box center [366, 130] width 487 height 24
click at [63, 146] on div "Courses" at bounding box center [56, 147] width 102 height 16
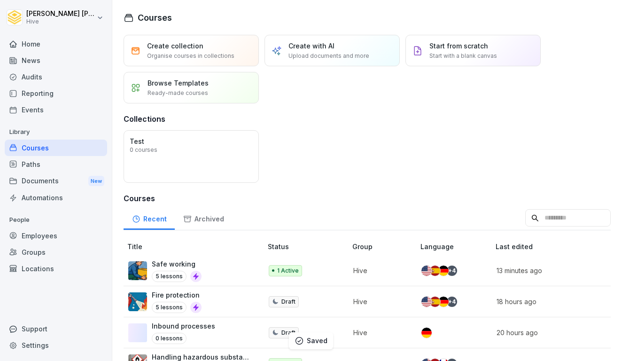
click at [56, 164] on div "Paths" at bounding box center [56, 164] width 102 height 16
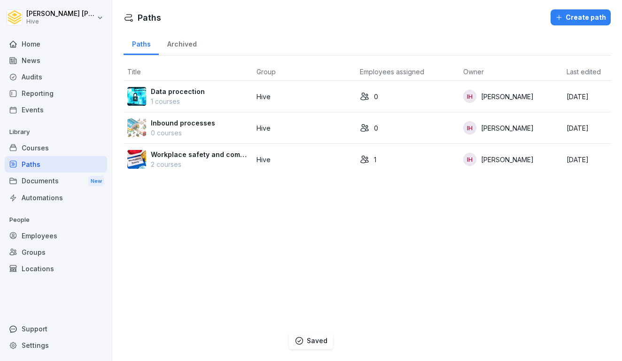
click at [201, 155] on p "Workplace safety and compliance" at bounding box center [200, 154] width 98 height 10
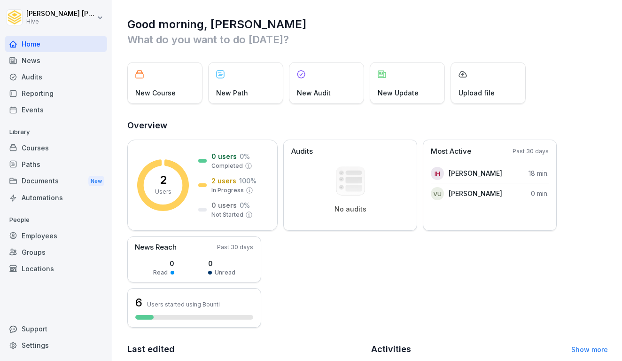
click at [42, 151] on div "Courses" at bounding box center [56, 147] width 102 height 16
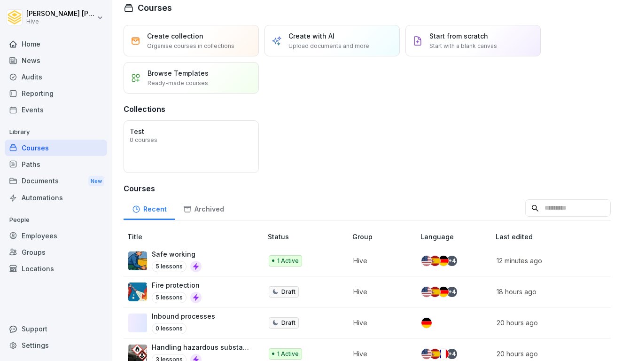
scroll to position [11, 0]
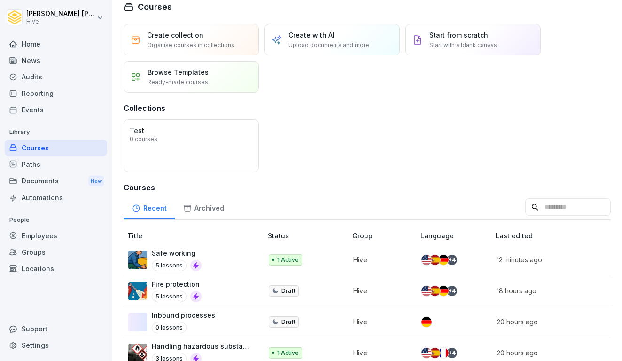
click at [207, 0] on div "Courses Create collection Organise courses in collections Create with AI Upload…" at bounding box center [366, 169] width 509 height 361
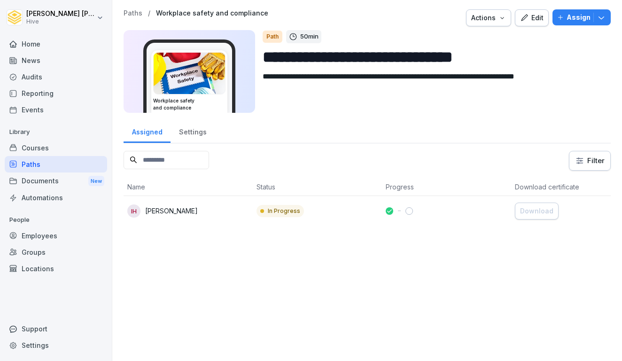
drag, startPoint x: 264, startPoint y: 77, endPoint x: 538, endPoint y: 92, distance: 274.2
click at [538, 92] on textarea "**********" at bounding box center [432, 92] width 340 height 42
click at [413, 79] on textarea "**********" at bounding box center [432, 92] width 340 height 42
type textarea "**********"
click at [35, 153] on div "Courses" at bounding box center [56, 147] width 102 height 16
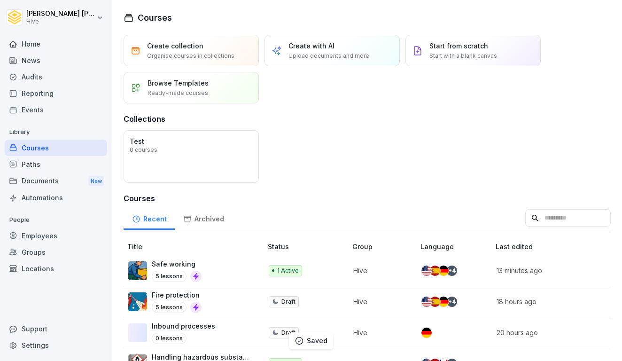
click at [34, 163] on div "Paths" at bounding box center [56, 164] width 102 height 16
